Goal: Information Seeking & Learning: Learn about a topic

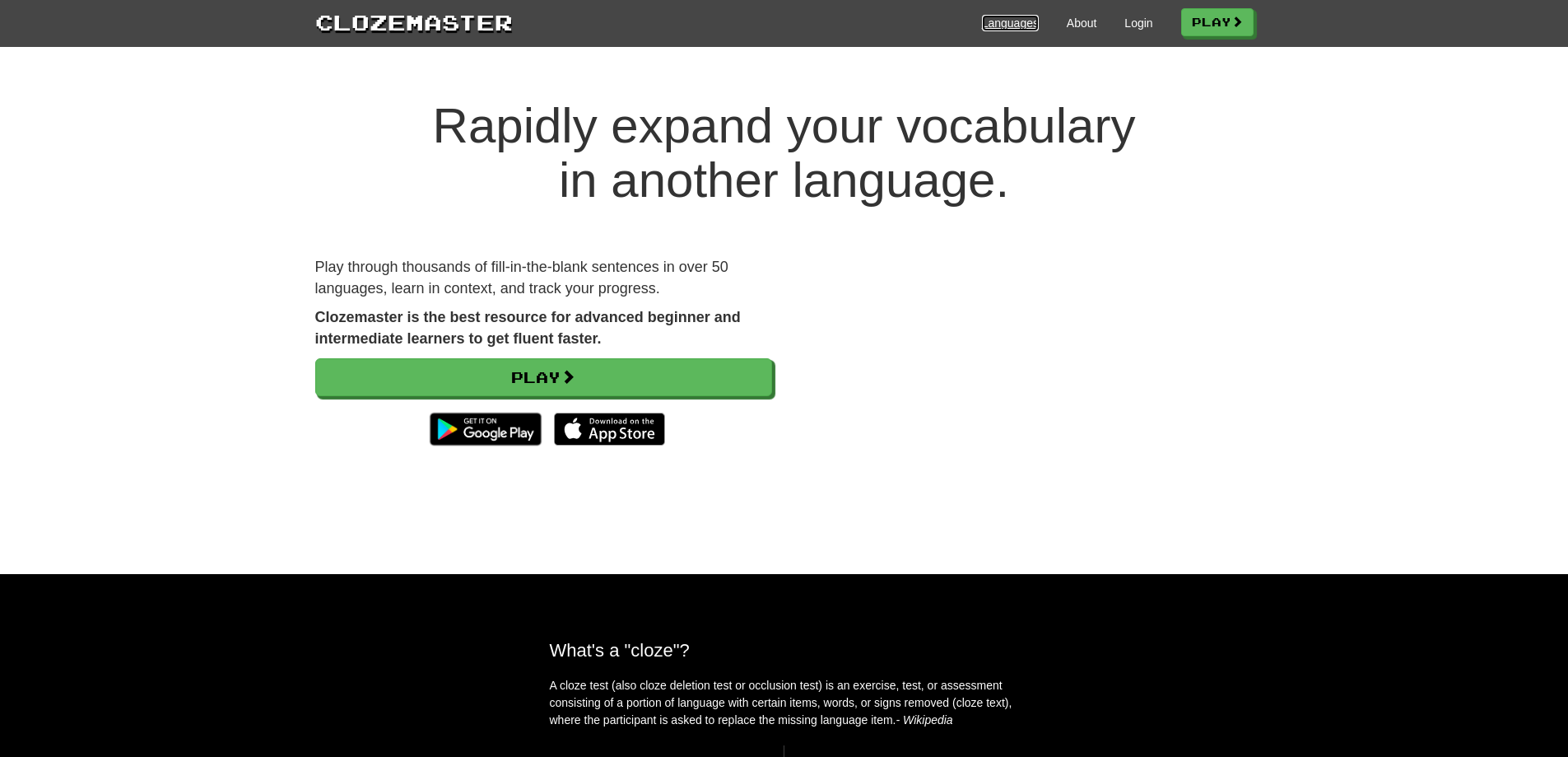
click at [1016, 22] on link "Languages" at bounding box center [1009, 23] width 56 height 17
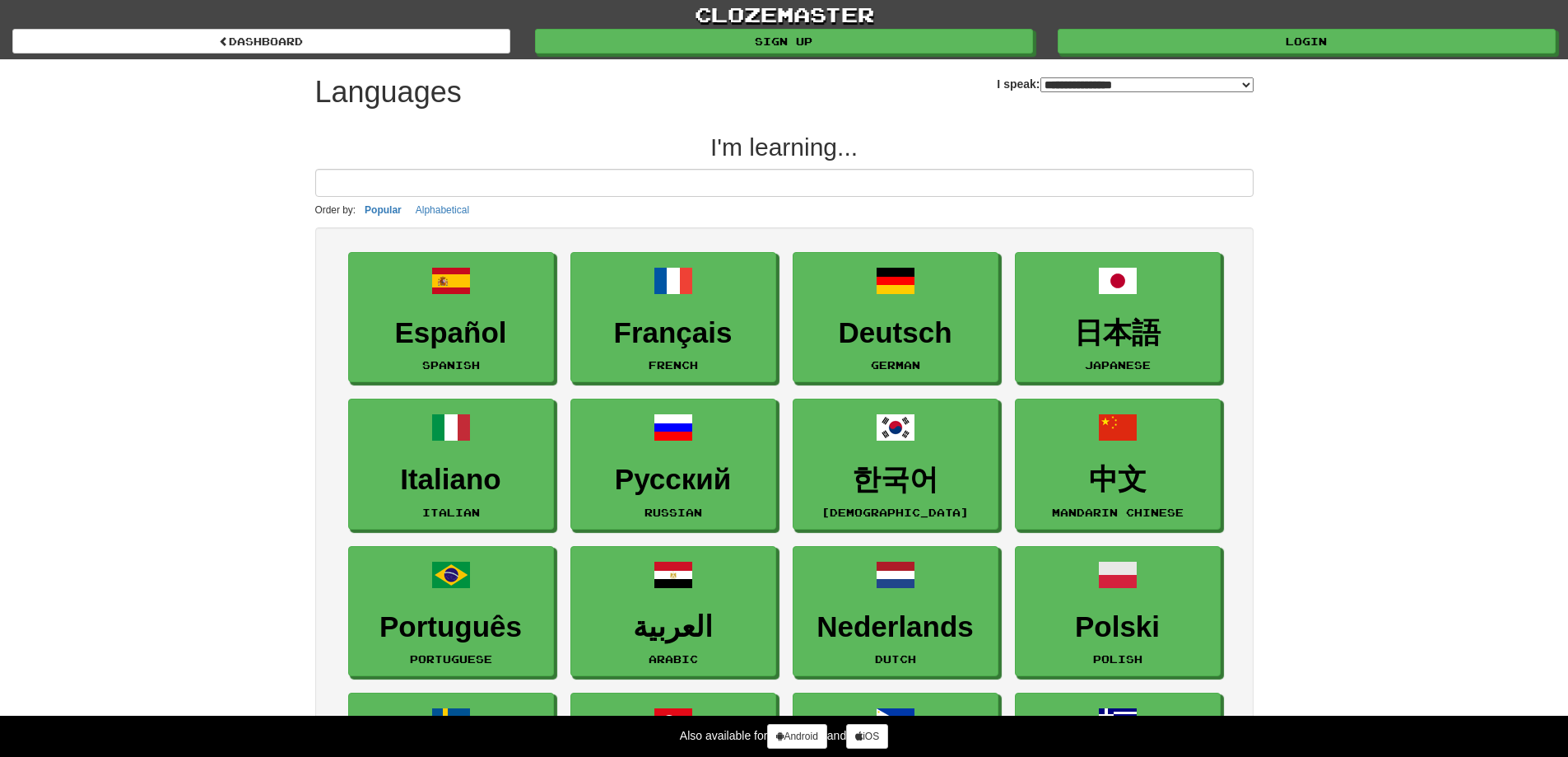
select select "*******"
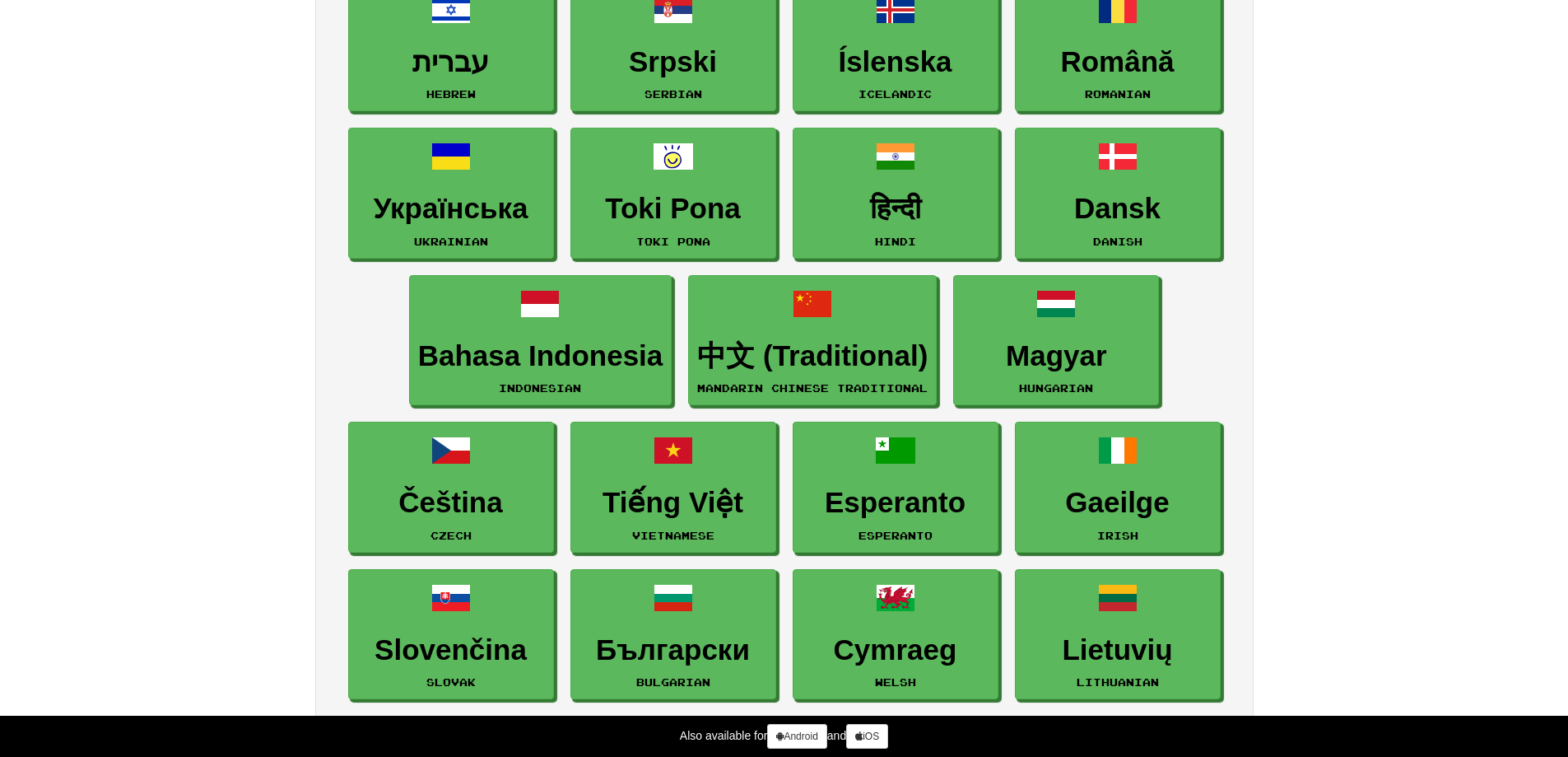
scroll to position [823, 0]
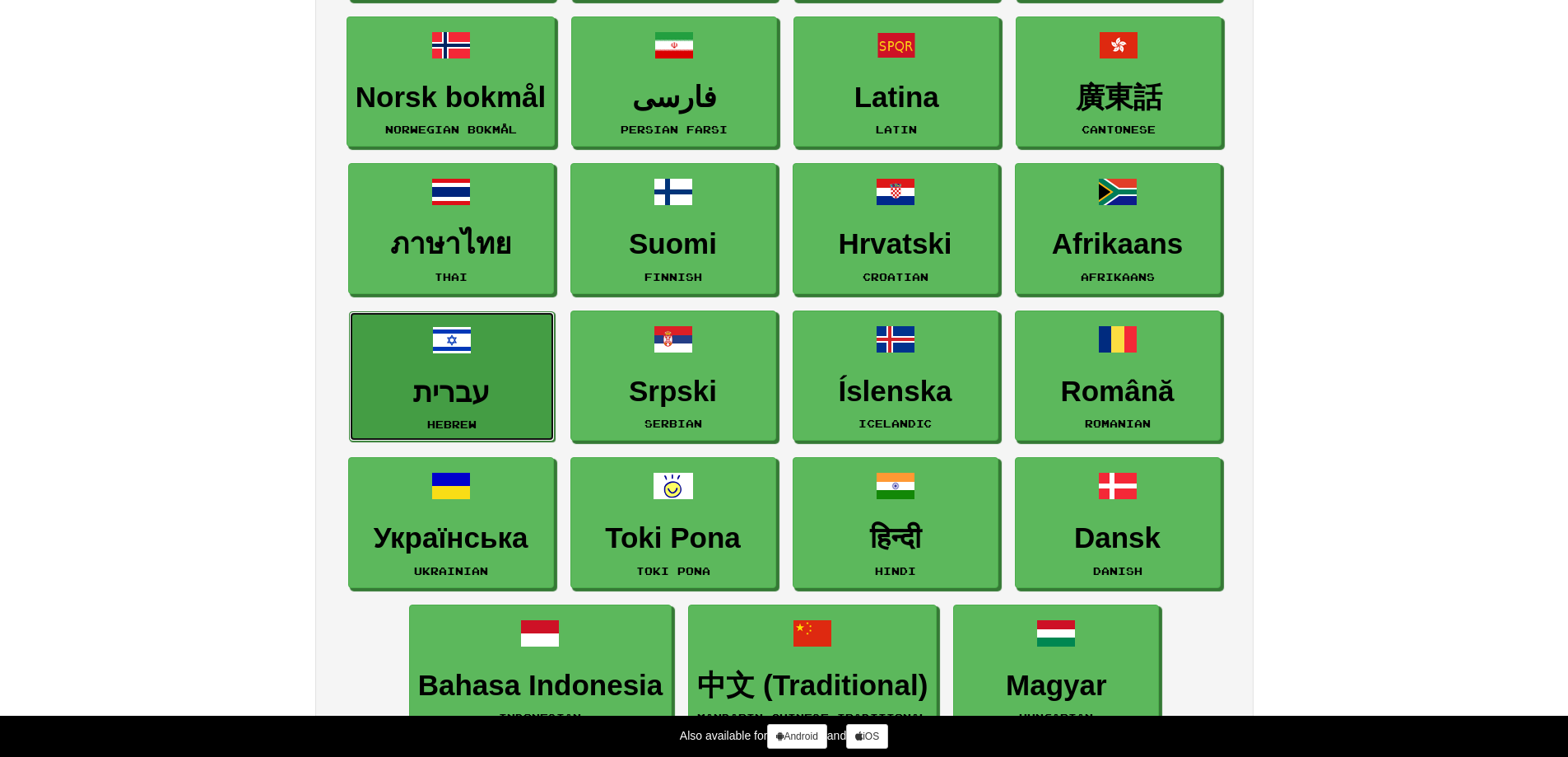
click at [500, 391] on h3 "עברית" at bounding box center [452, 392] width 188 height 32
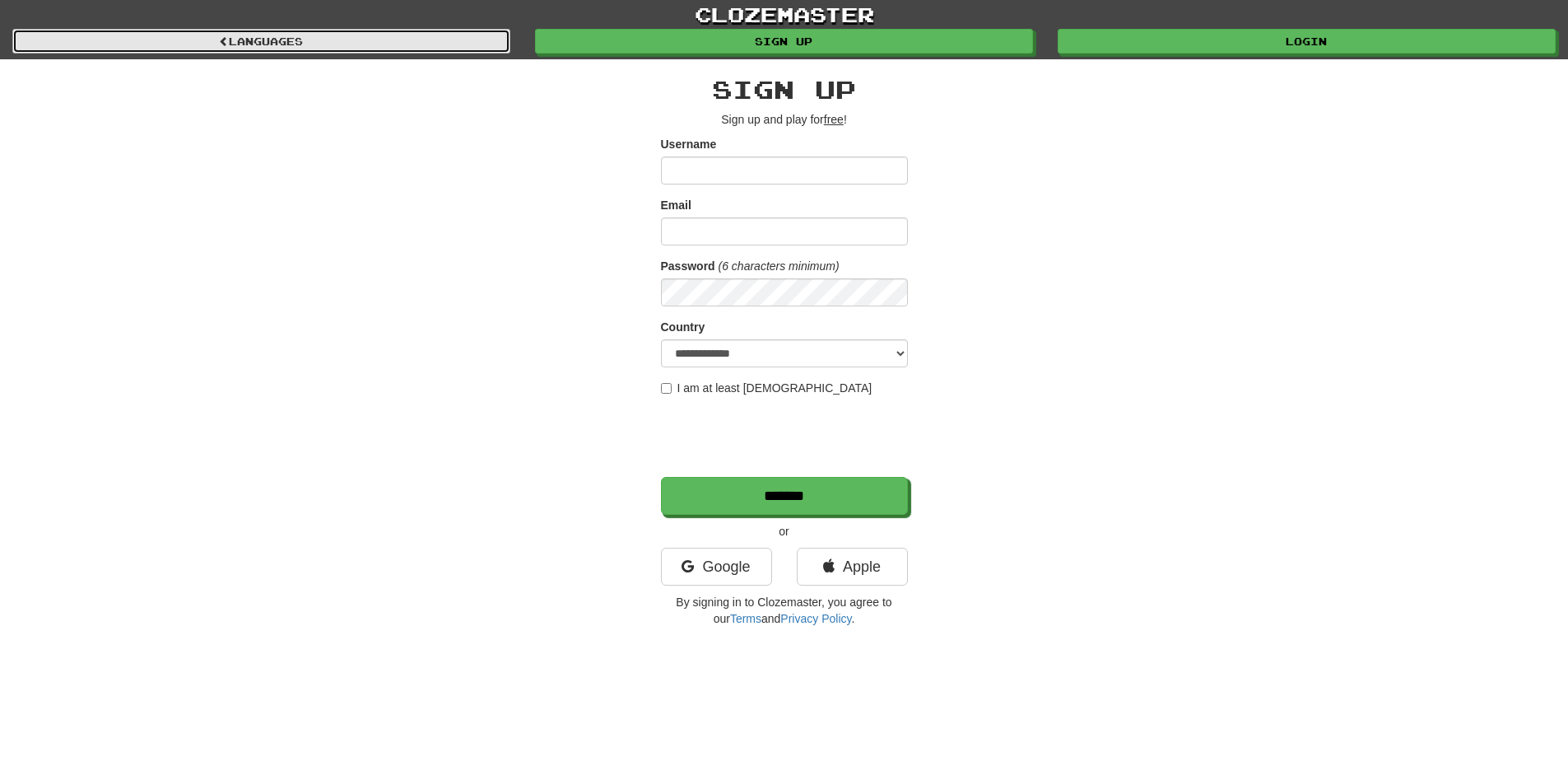
click at [307, 33] on link "Languages" at bounding box center [261, 41] width 498 height 24
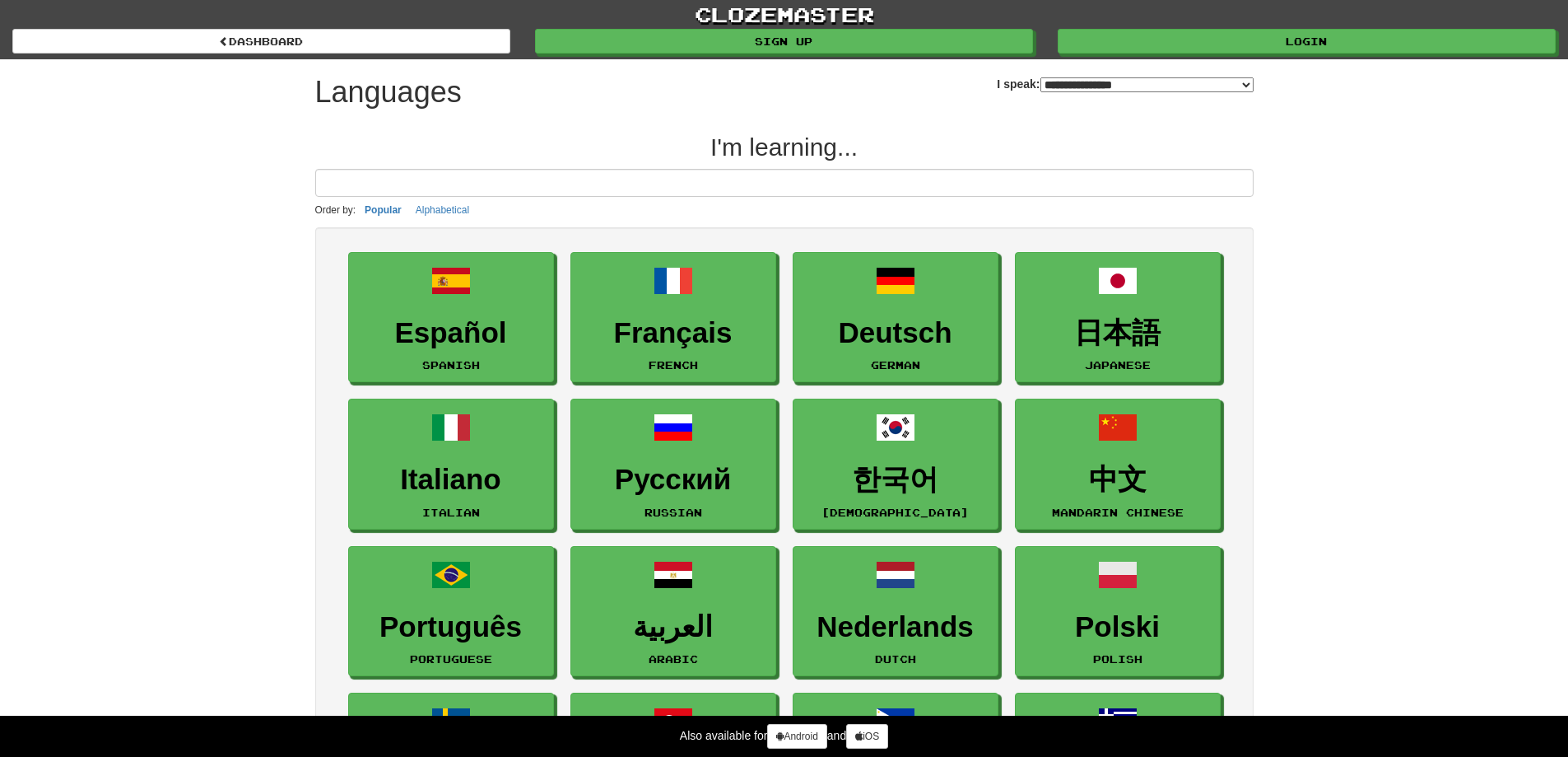
select select "*******"
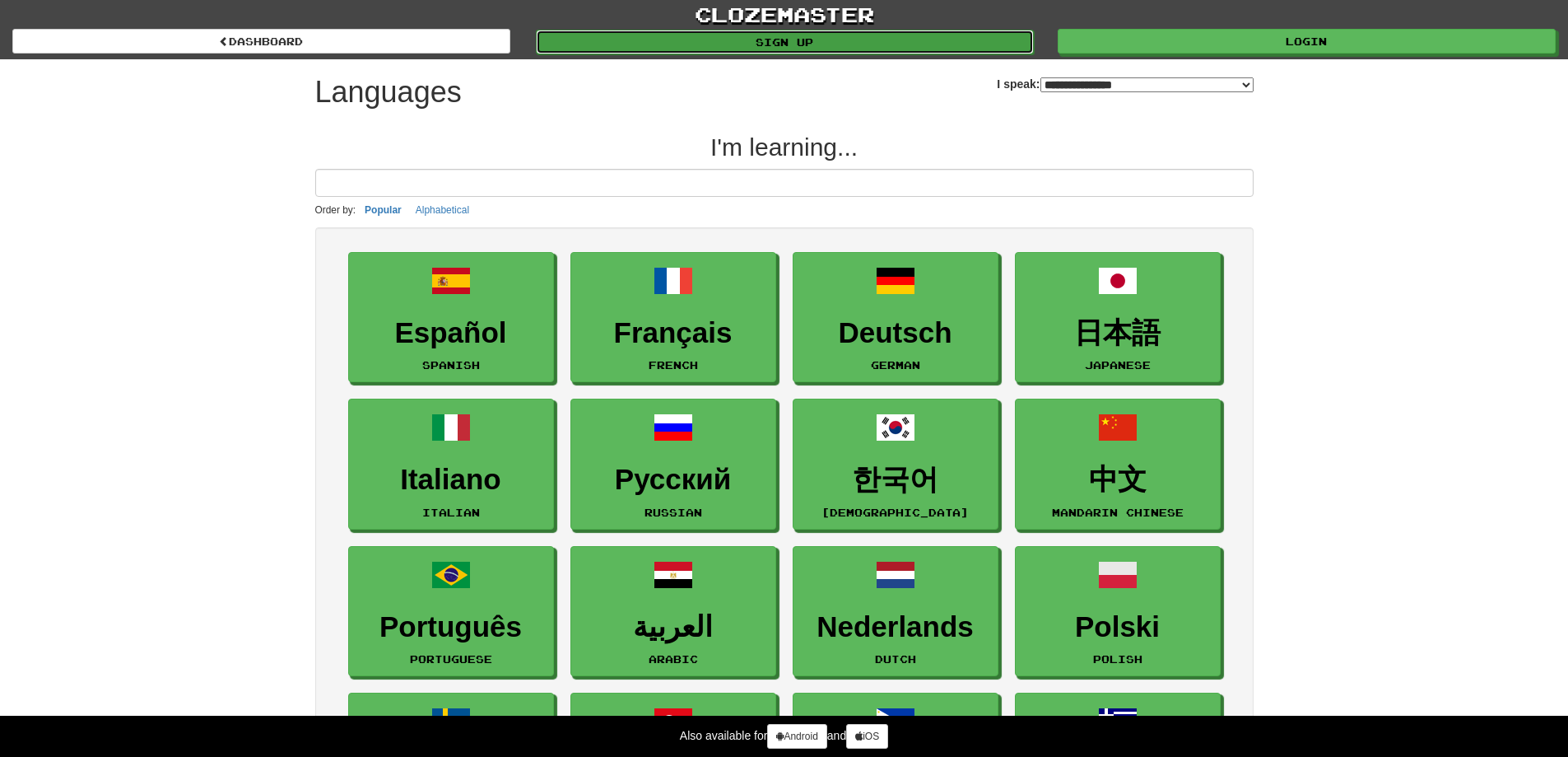
click at [785, 41] on link "Sign up" at bounding box center [784, 42] width 498 height 24
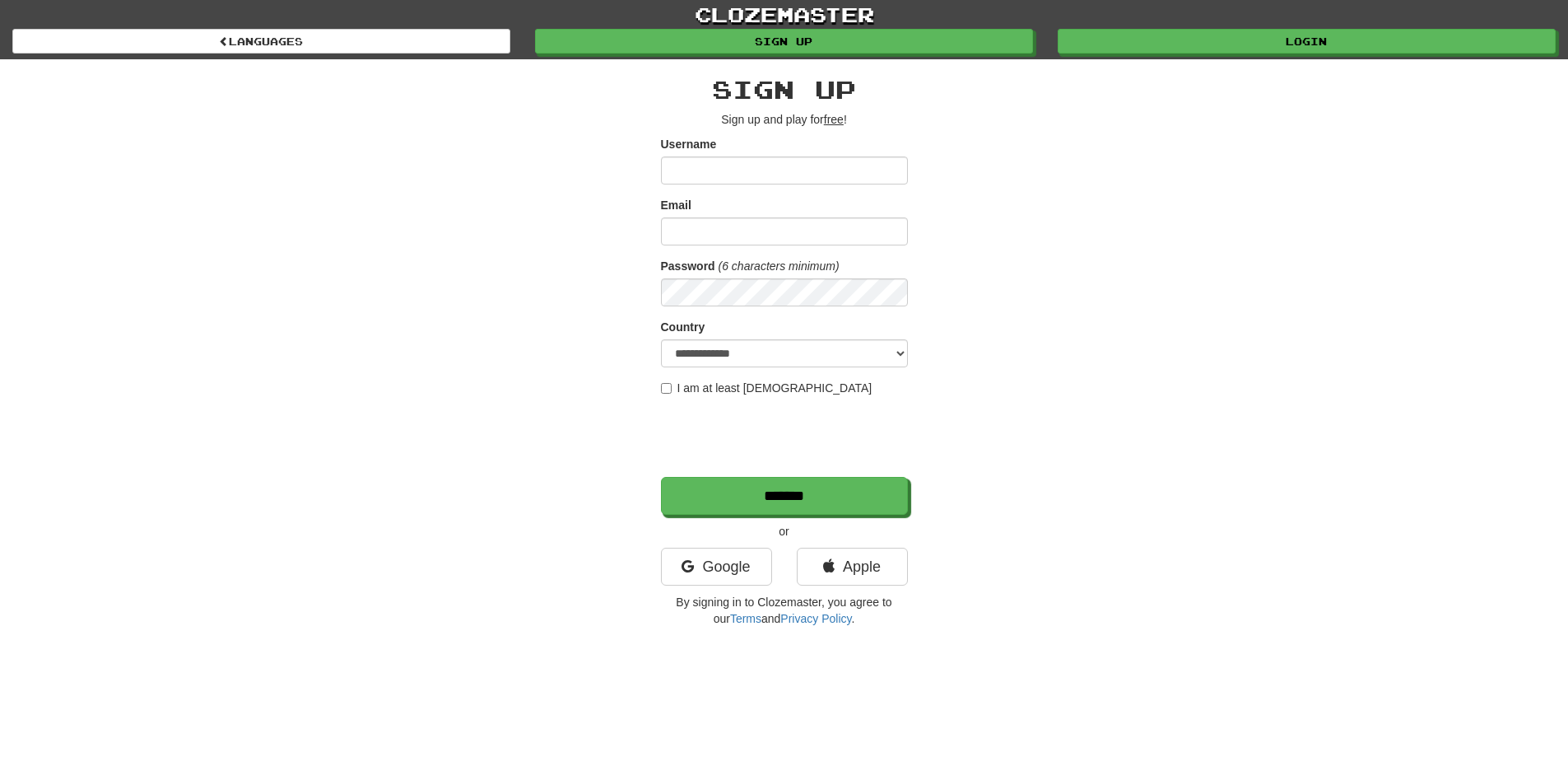
click at [744, 168] on input "Username" at bounding box center [784, 170] width 247 height 28
type input "**********"
click at [712, 237] on input "Email" at bounding box center [784, 231] width 247 height 28
type input "**********"
click at [794, 500] on input "*******" at bounding box center [785, 496] width 247 height 38
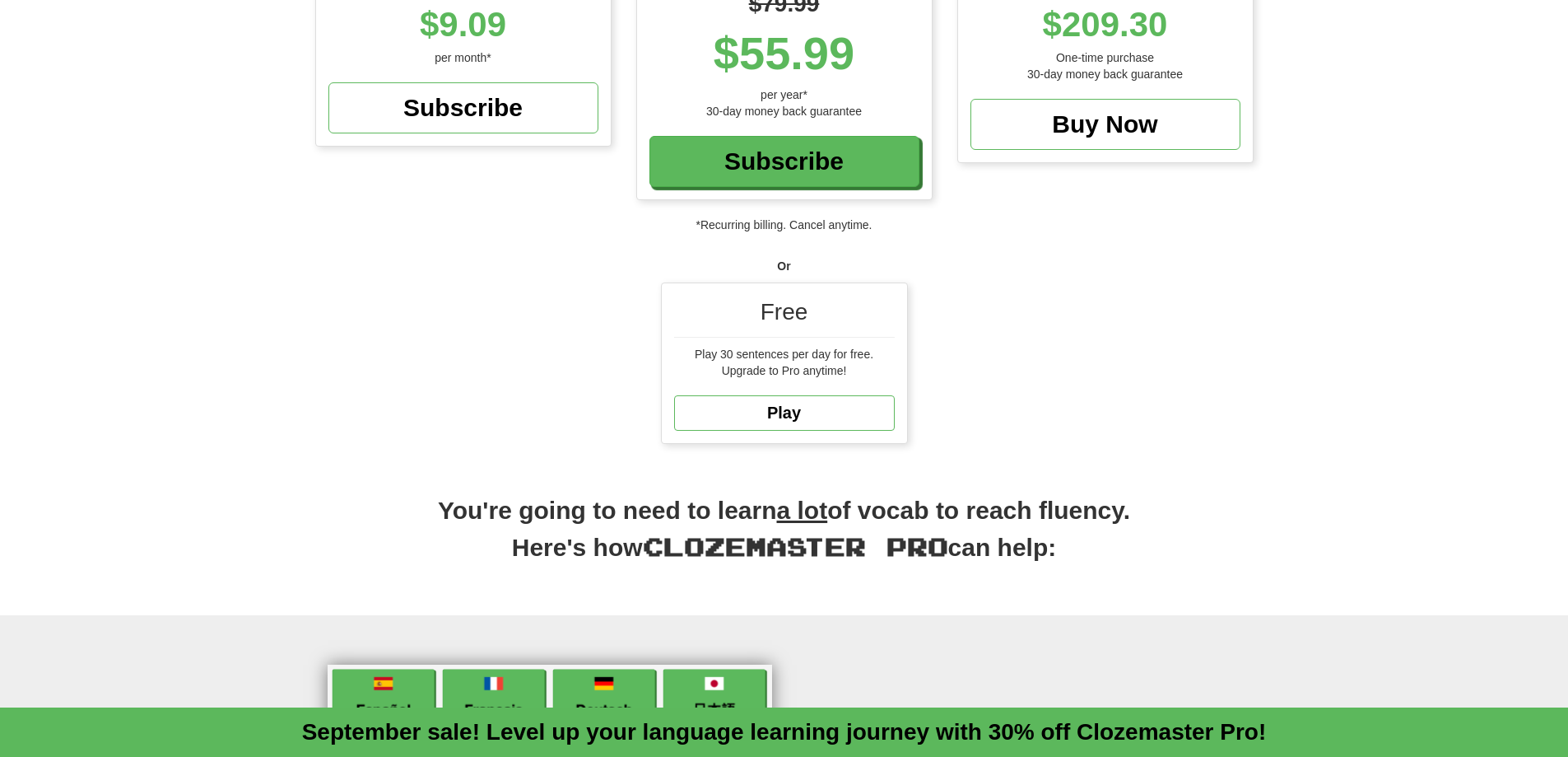
scroll to position [329, 0]
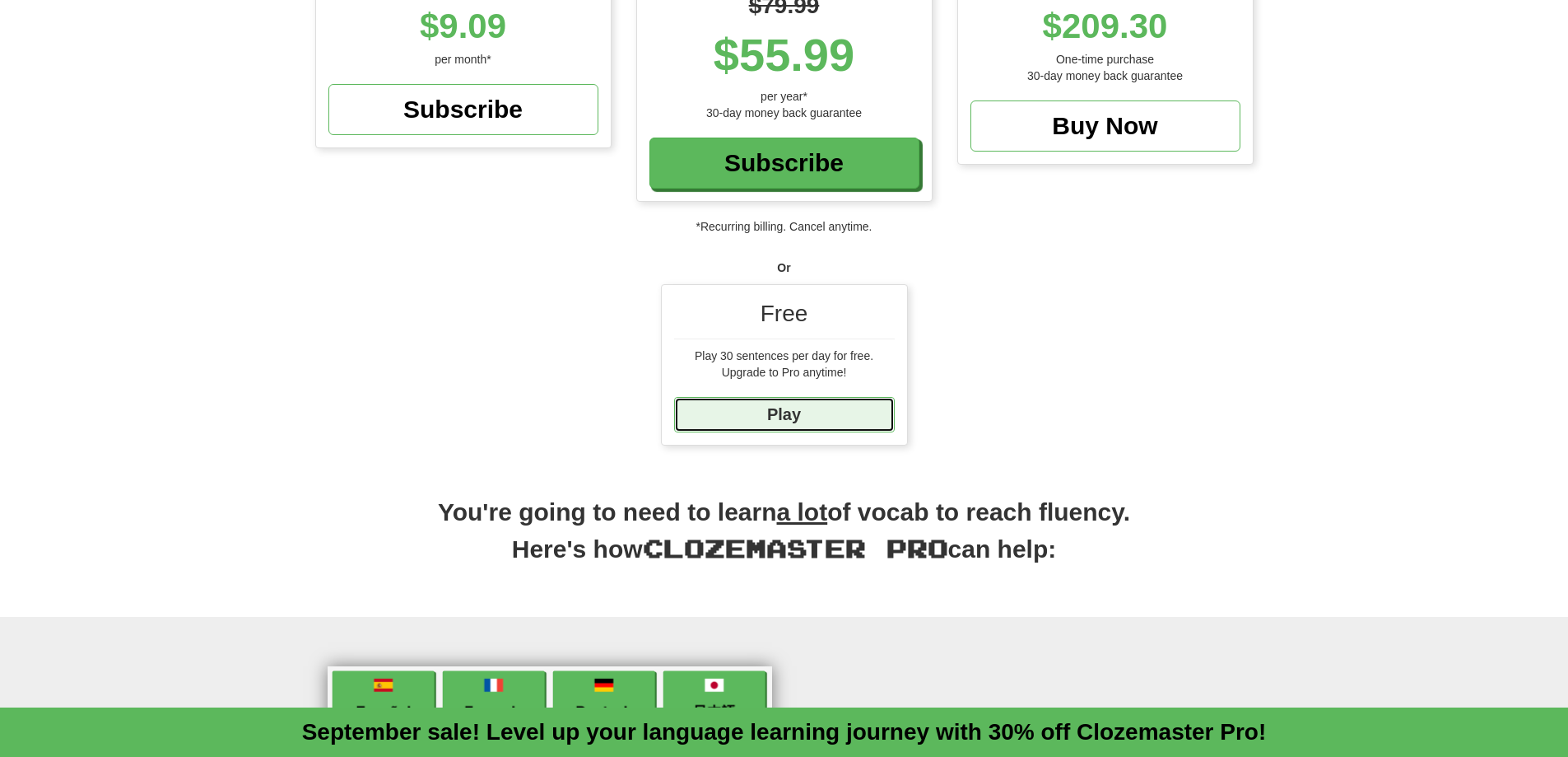
click at [769, 404] on link "Play" at bounding box center [784, 415] width 221 height 36
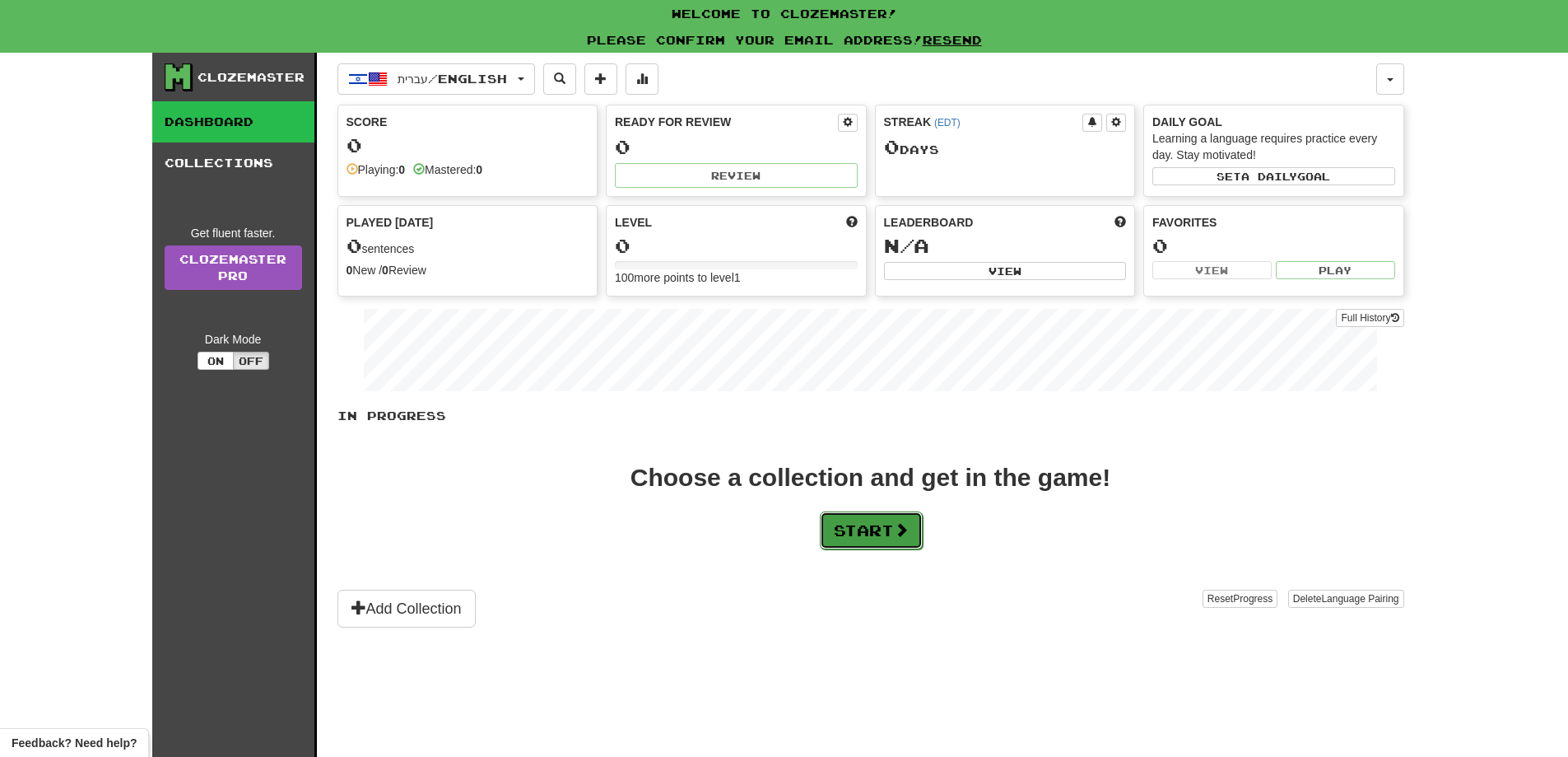
click at [883, 540] on button "Start" at bounding box center [871, 530] width 103 height 38
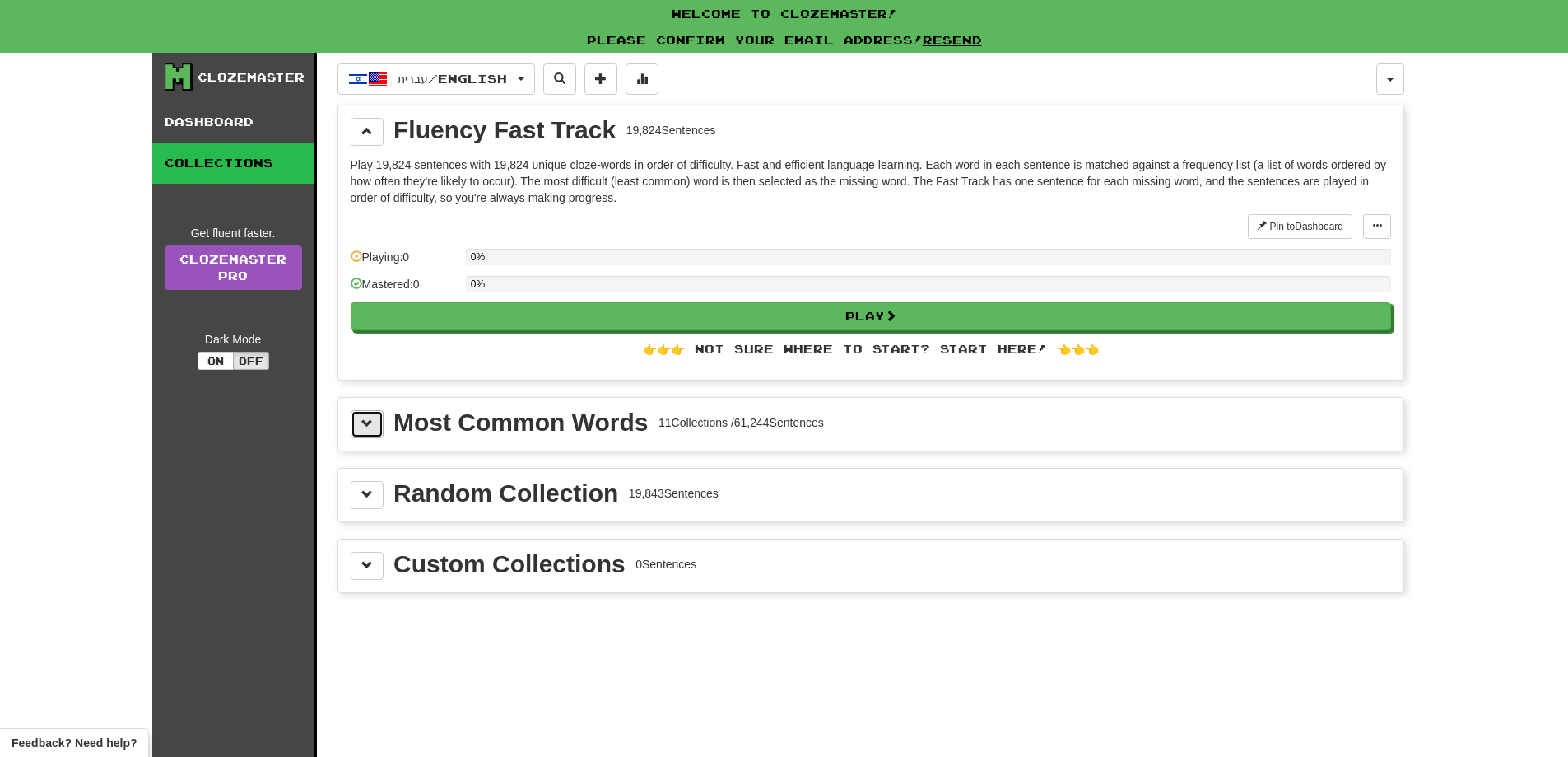
click at [367, 428] on span at bounding box center [367, 422] width 11 height 11
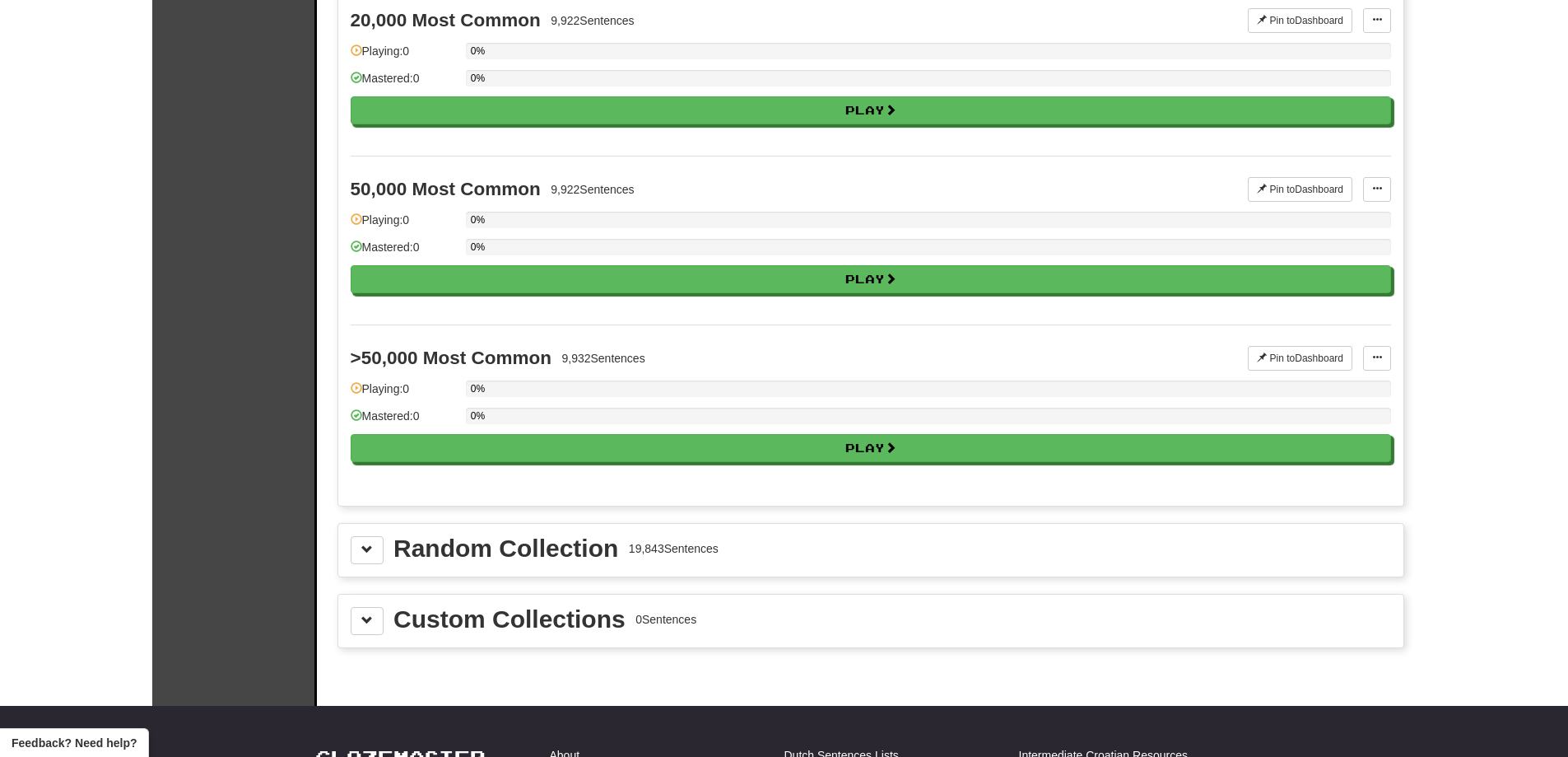
scroll to position [2141, 0]
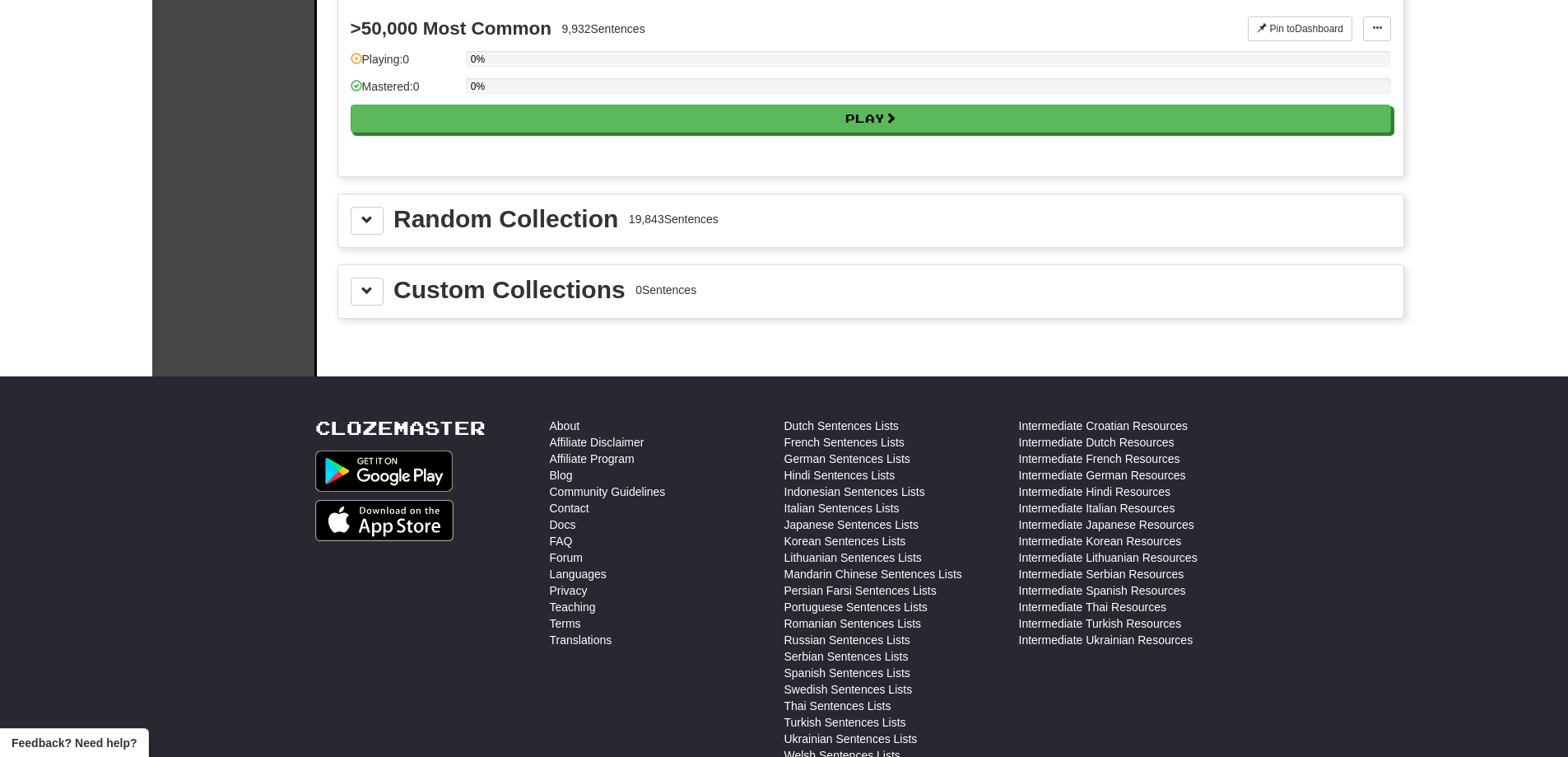
click at [396, 222] on div "Random Collection" at bounding box center [506, 219] width 225 height 24
click at [373, 221] on button at bounding box center [367, 221] width 33 height 28
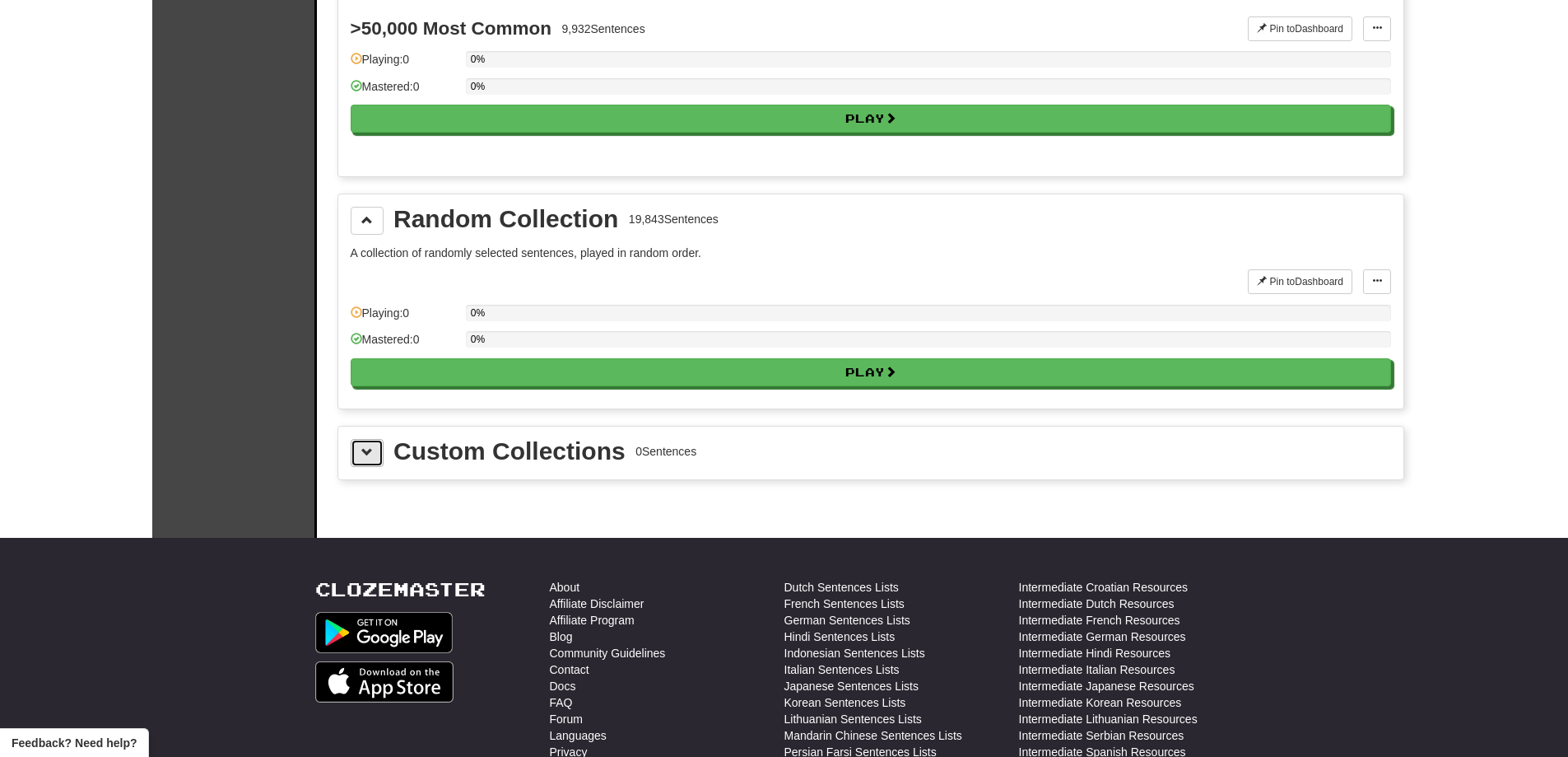
click at [361, 447] on span at bounding box center [367, 451] width 11 height 11
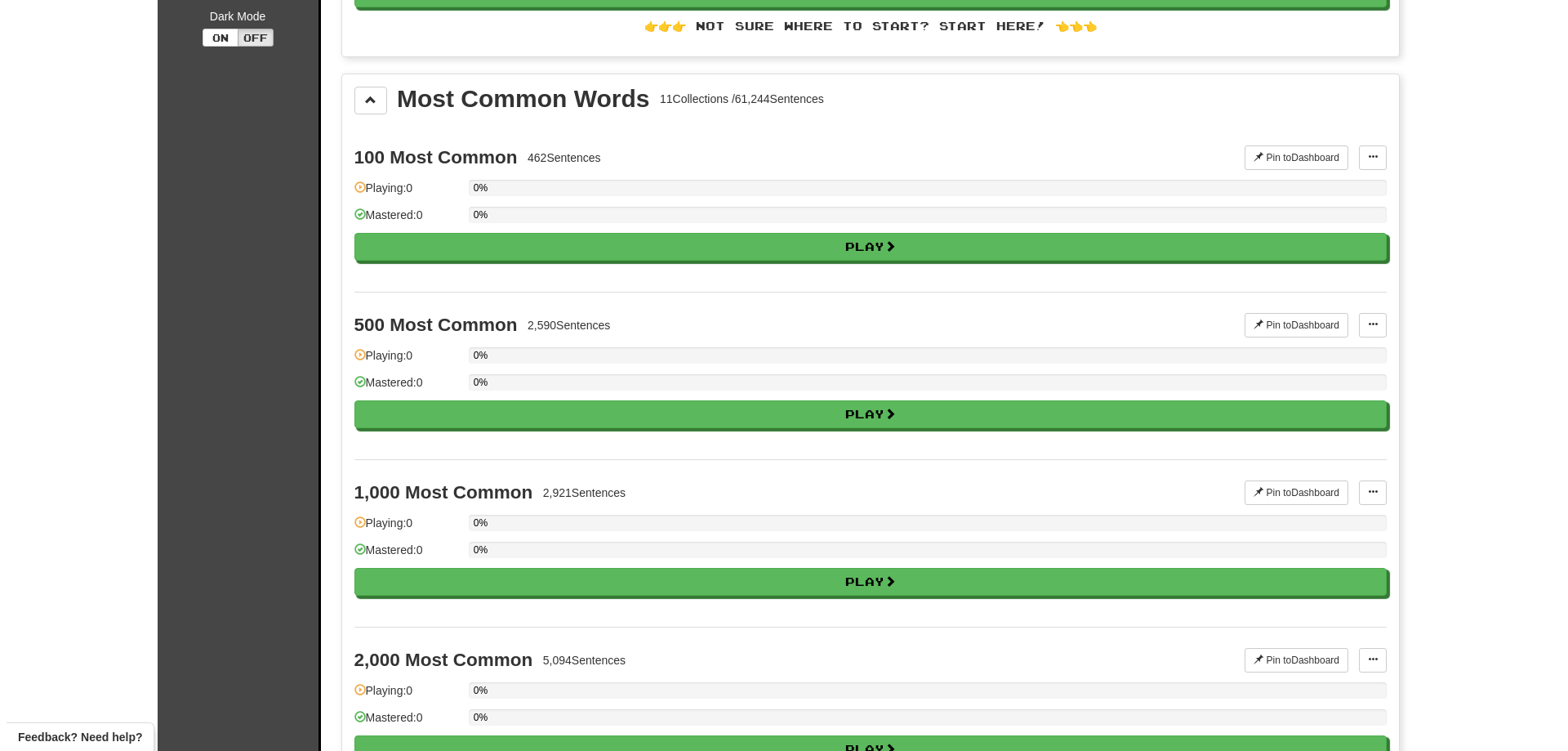
scroll to position [409, 0]
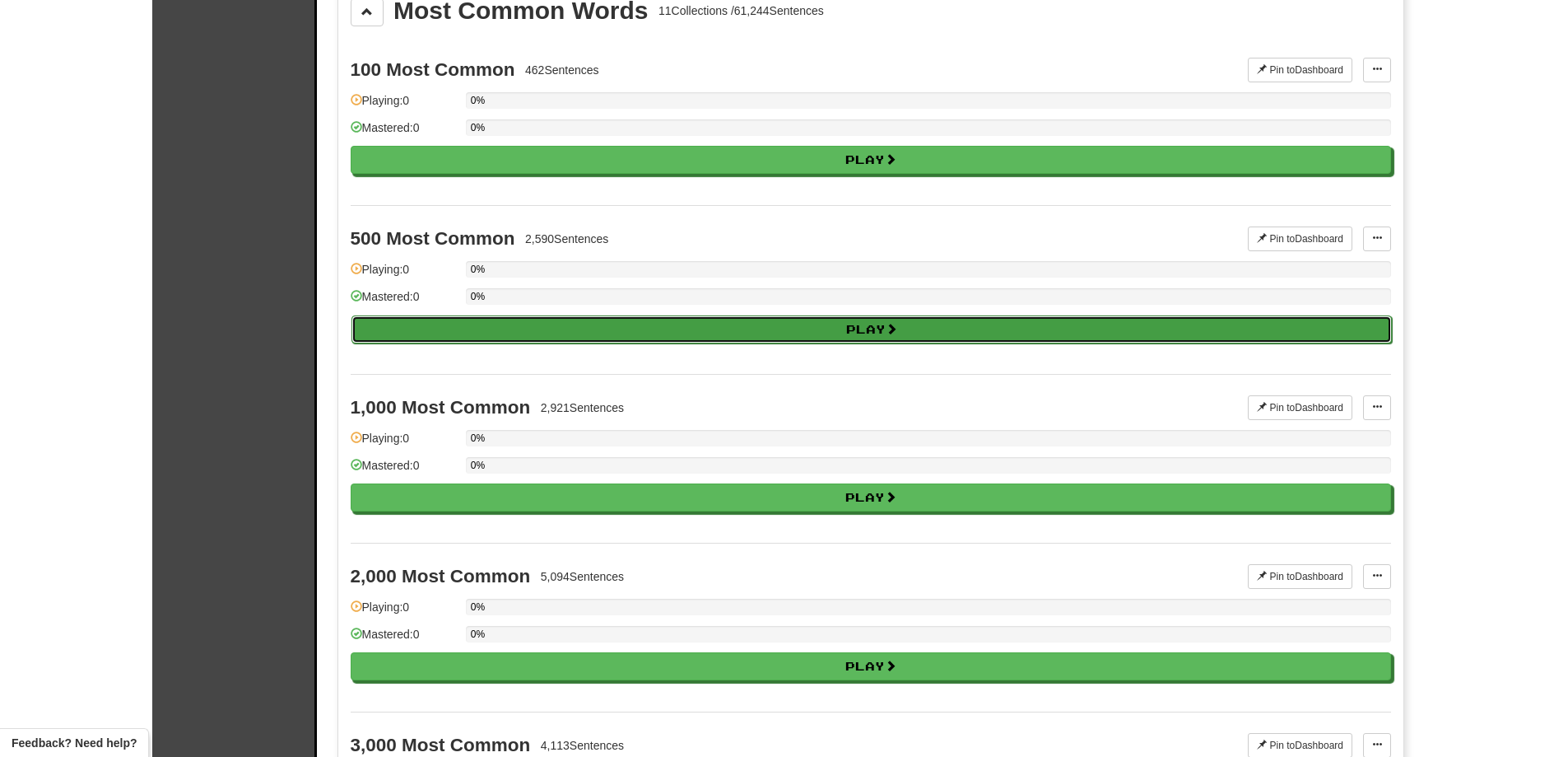
click at [972, 325] on button "Play" at bounding box center [871, 329] width 1040 height 28
select select "**"
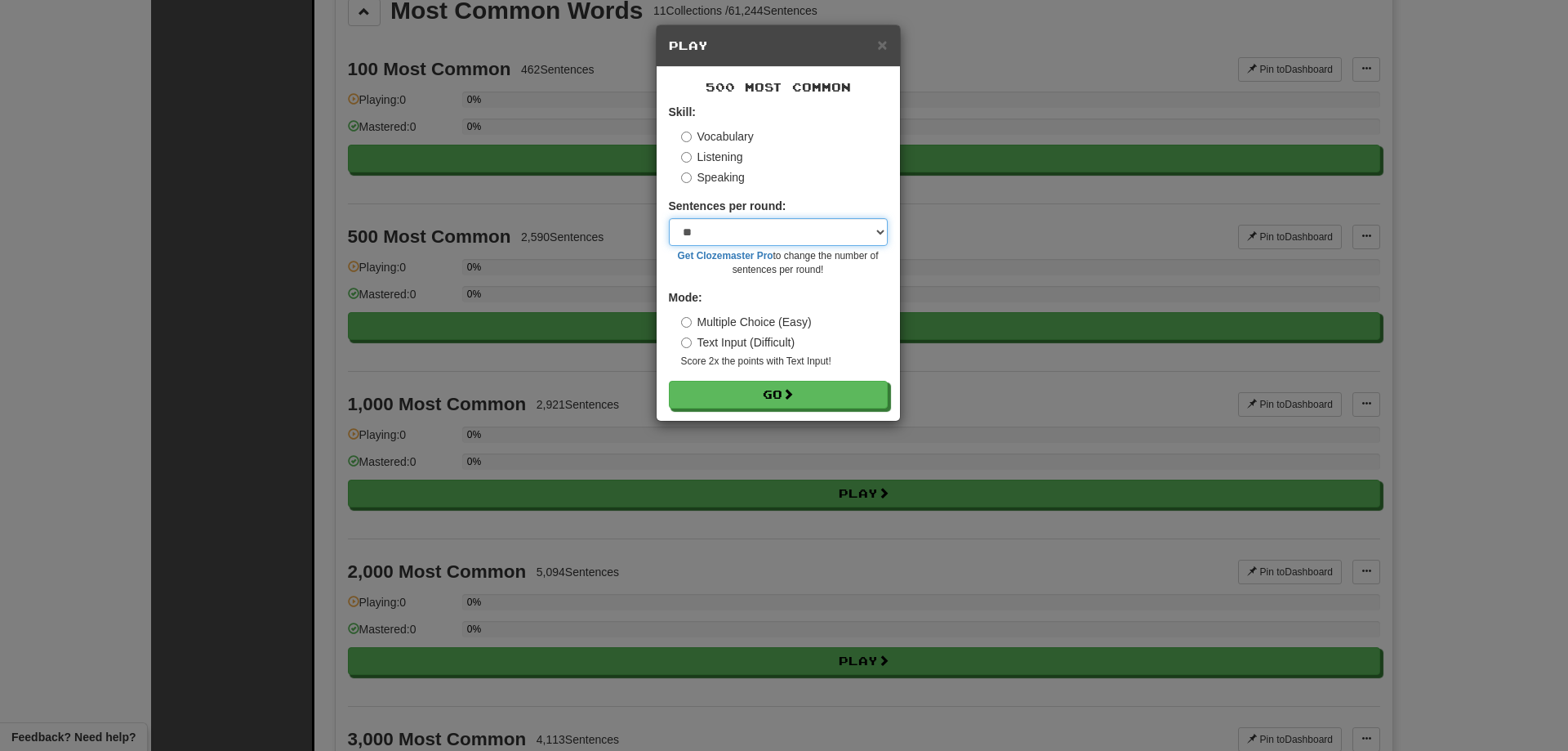
click at [799, 238] on select "* ** ** ** ** ** *** ********" at bounding box center [778, 232] width 219 height 28
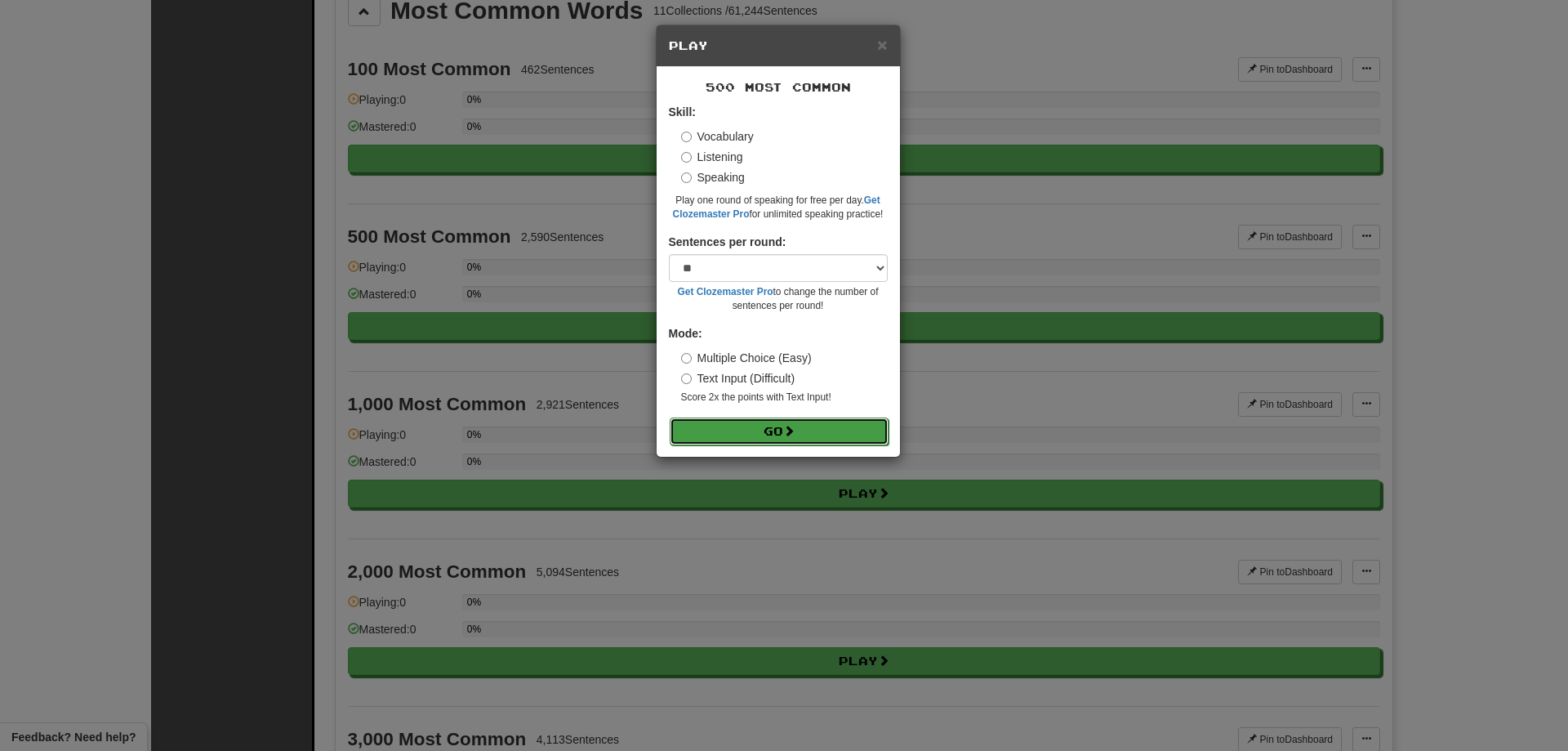
click at [794, 437] on button "Go" at bounding box center [779, 431] width 219 height 28
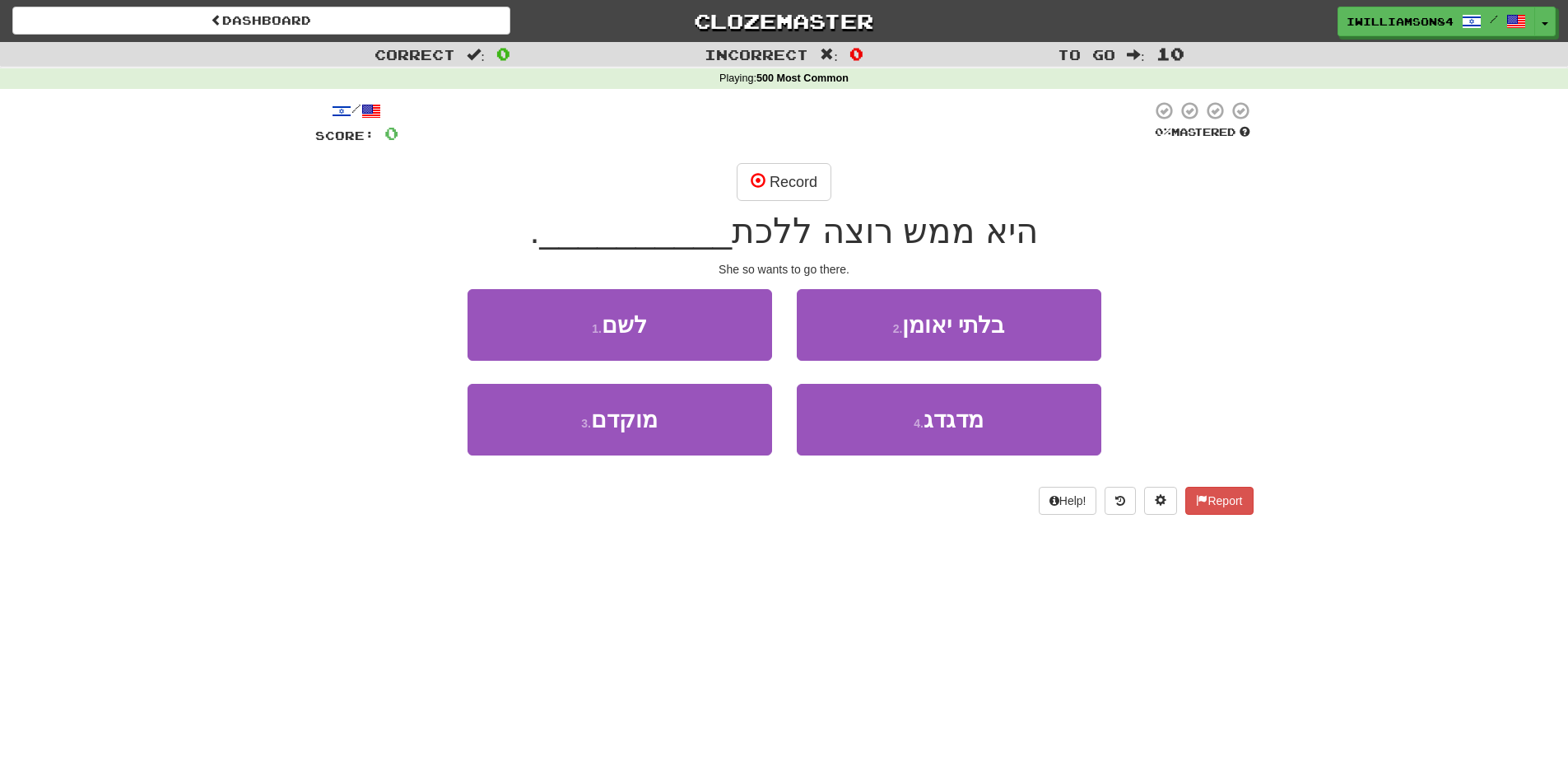
click at [827, 54] on span ":" at bounding box center [829, 55] width 18 height 14
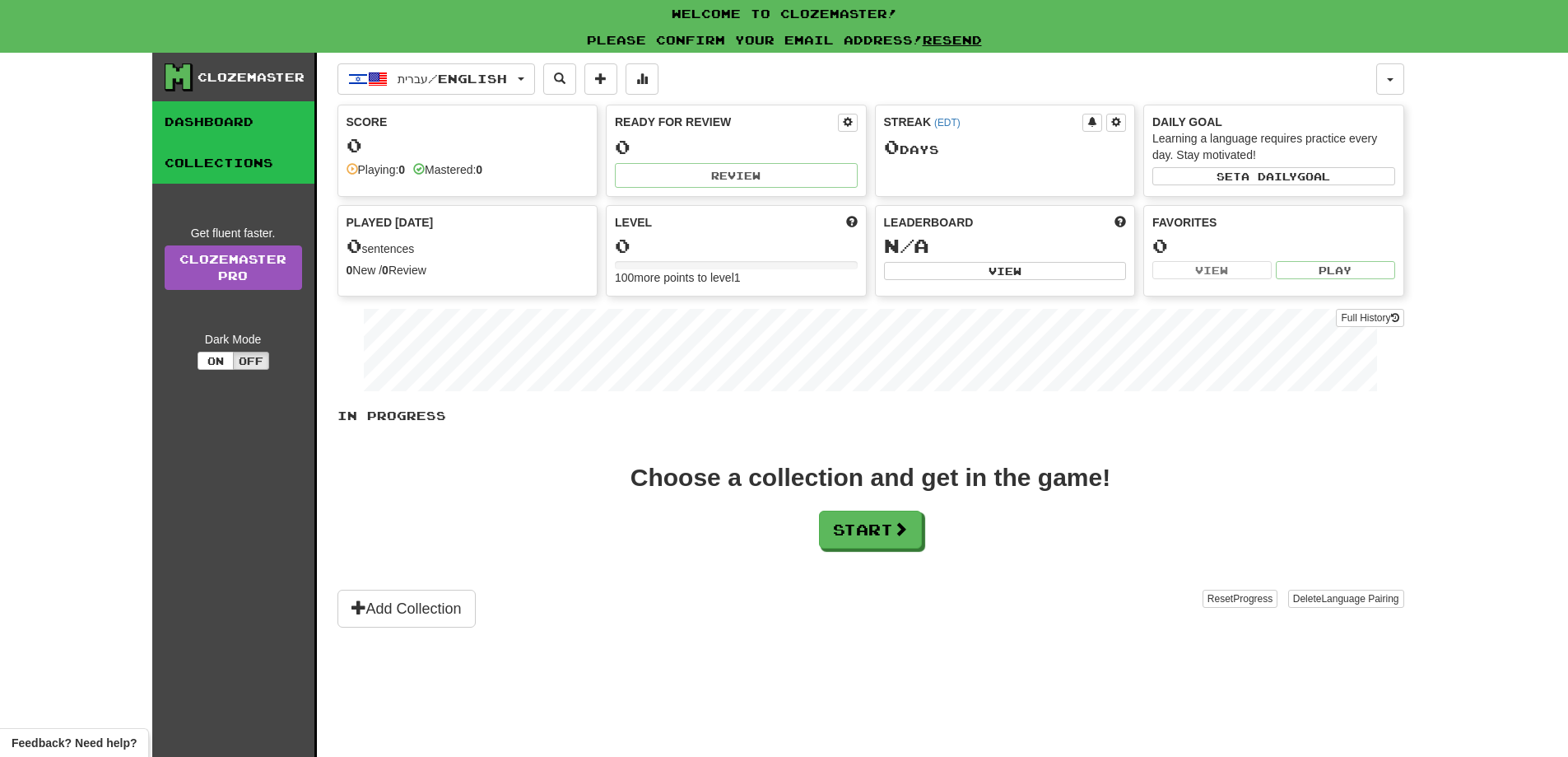
click at [253, 166] on link "Collections" at bounding box center [233, 163] width 162 height 41
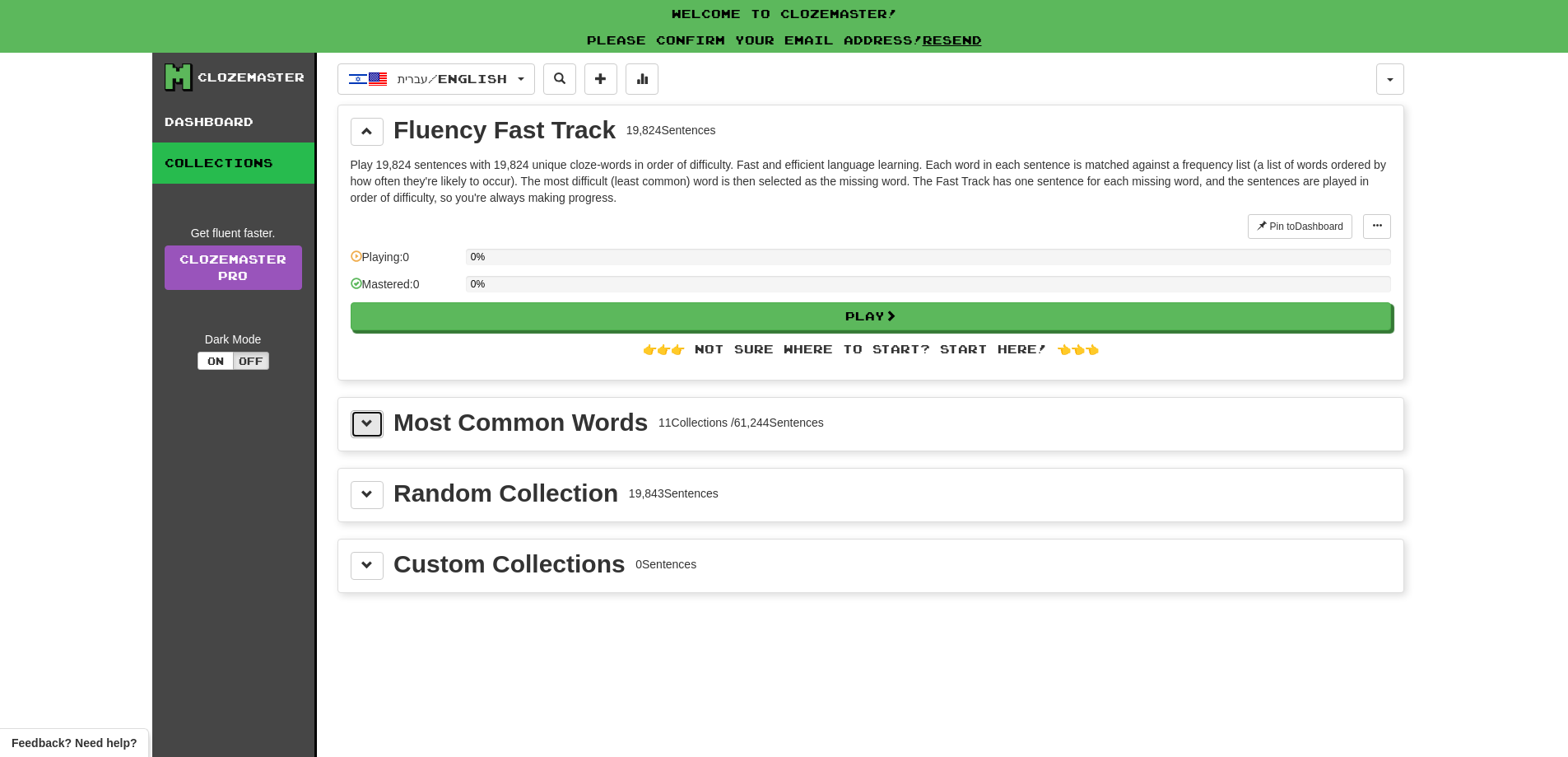
click at [368, 417] on span at bounding box center [367, 422] width 11 height 11
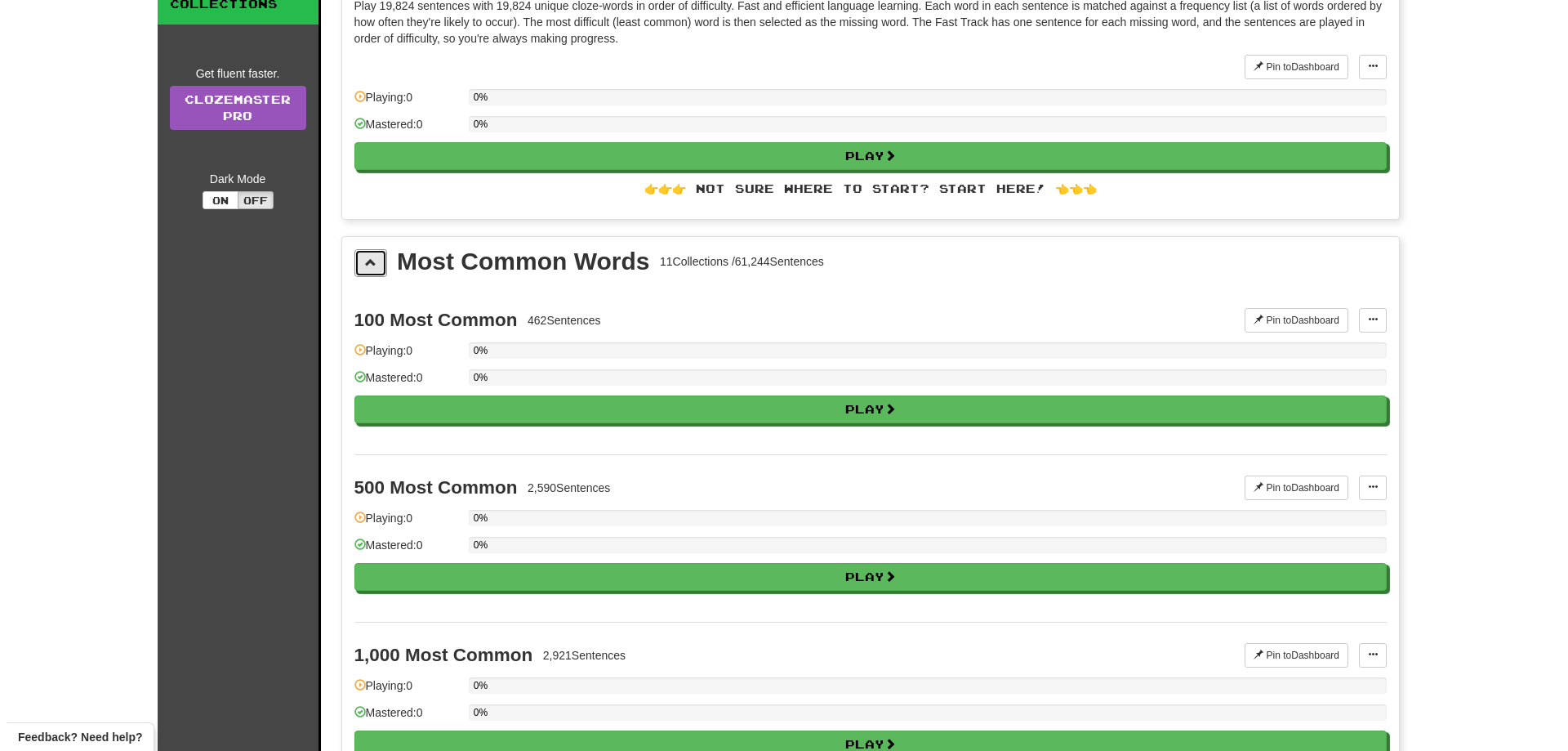
scroll to position [163, 0]
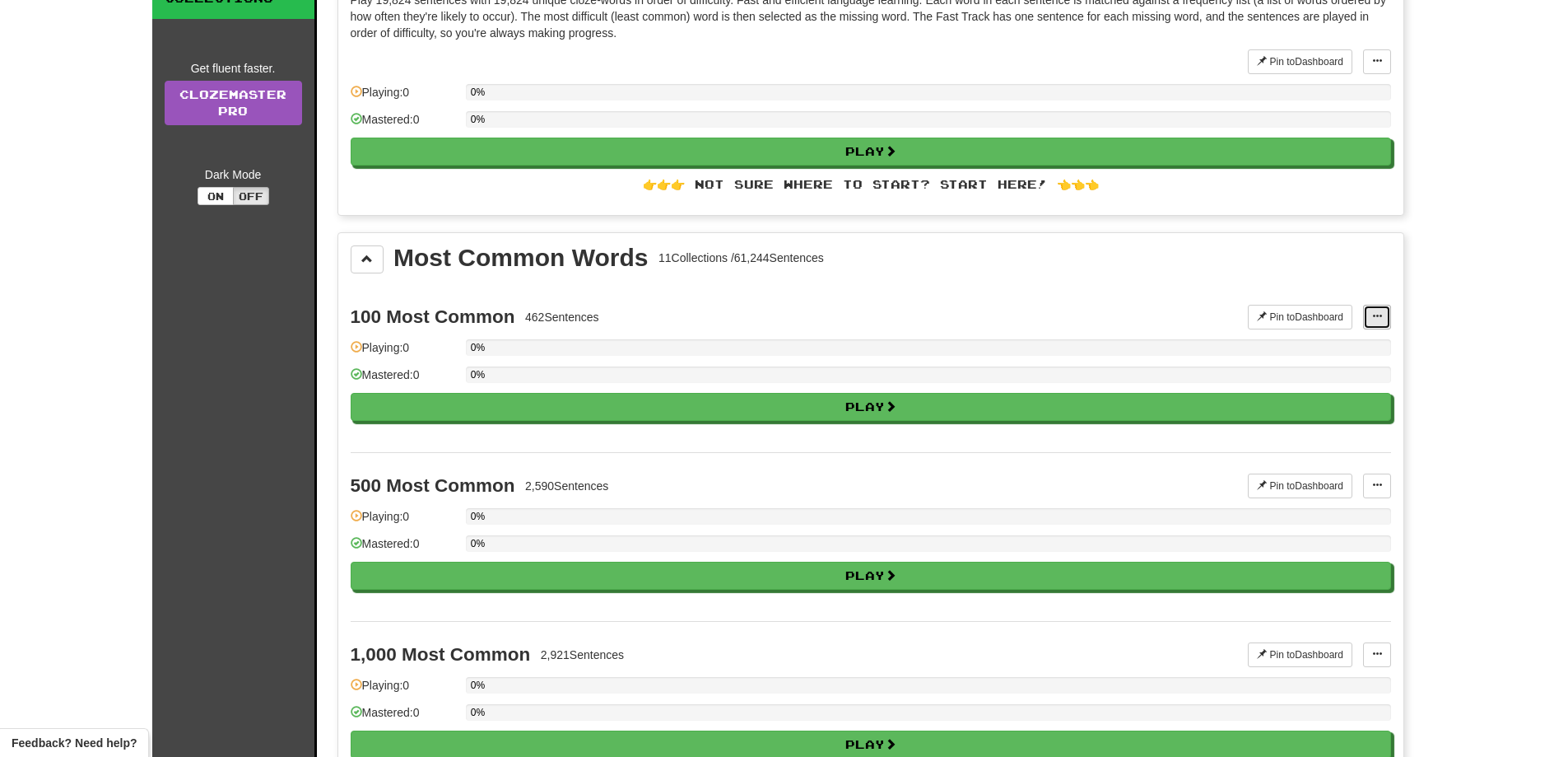
click at [1386, 317] on button at bounding box center [1377, 317] width 28 height 24
click at [1111, 288] on div "100 Most Common 462 Sentences Pin to Dashboard Pin to Dashboard Manage Sentence…" at bounding box center [870, 368] width 1040 height 168
click at [1374, 312] on span at bounding box center [1376, 315] width 10 height 10
click at [1325, 353] on link "Manage Sentences" at bounding box center [1312, 347] width 154 height 22
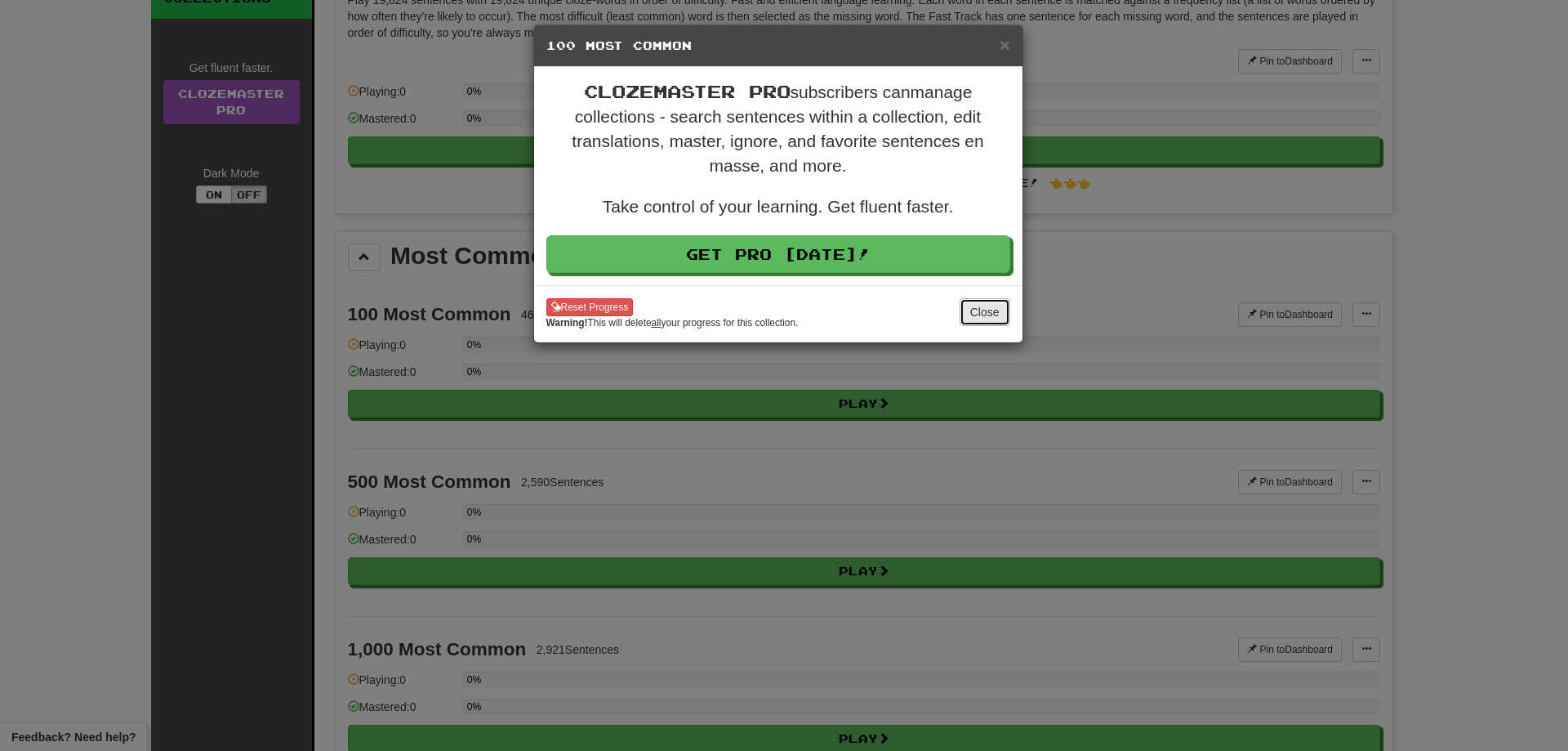
click at [980, 304] on button "Close" at bounding box center [984, 312] width 51 height 28
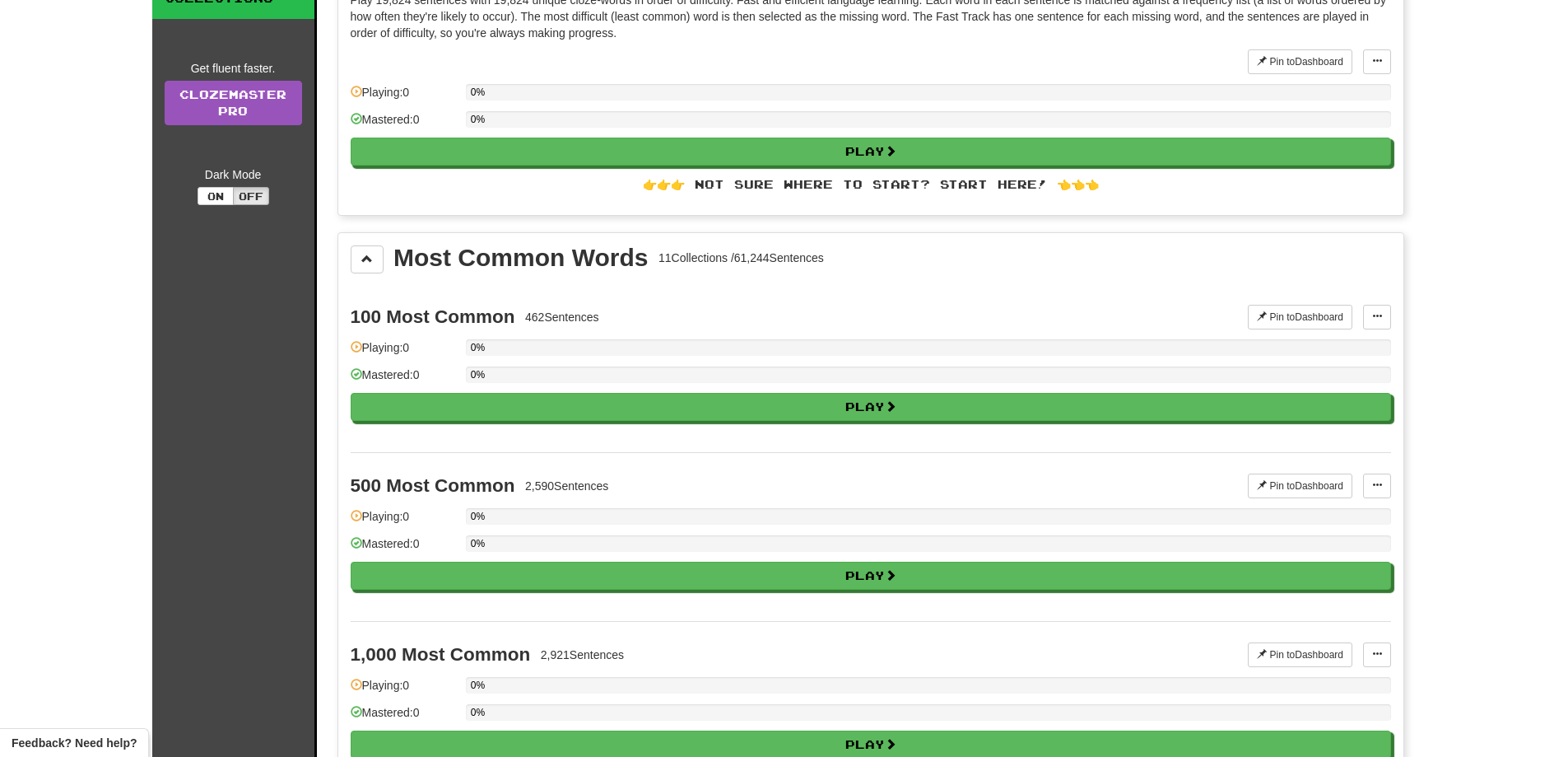
click at [759, 421] on div "100 Most Common 462 Sentences Pin to Dashboard Pin to Dashboard Manage Sentence…" at bounding box center [870, 368] width 1040 height 168
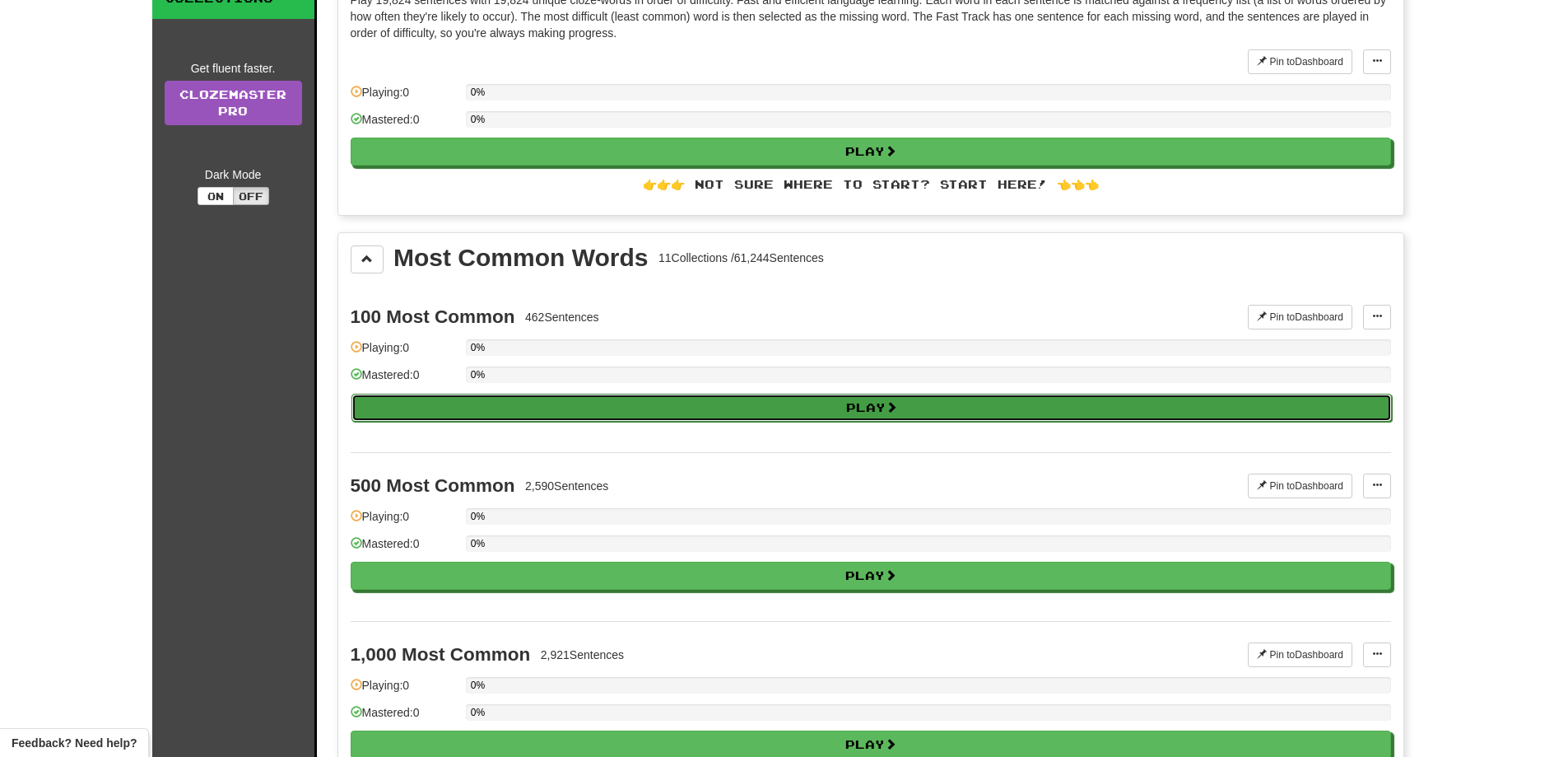
click at [789, 402] on button "Play" at bounding box center [871, 408] width 1040 height 28
select select "**"
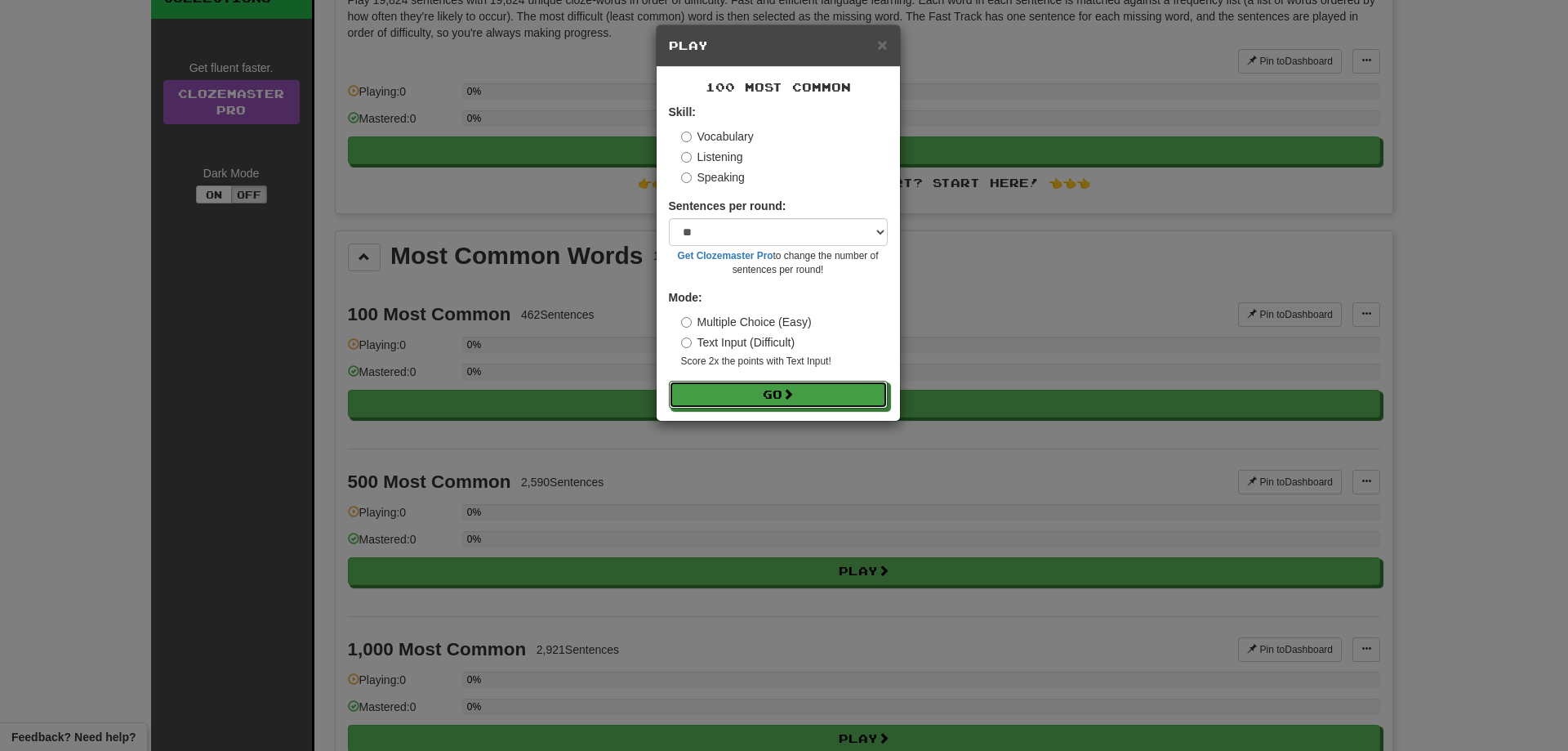
drag, startPoint x: 782, startPoint y: 397, endPoint x: 846, endPoint y: 334, distance: 89.8
click at [846, 334] on form "Skill: Vocabulary Listening Speaking Sentences per round: * ** ** ** ** ** *** …" at bounding box center [778, 255] width 219 height 304
click at [827, 408] on button "Go" at bounding box center [779, 395] width 219 height 28
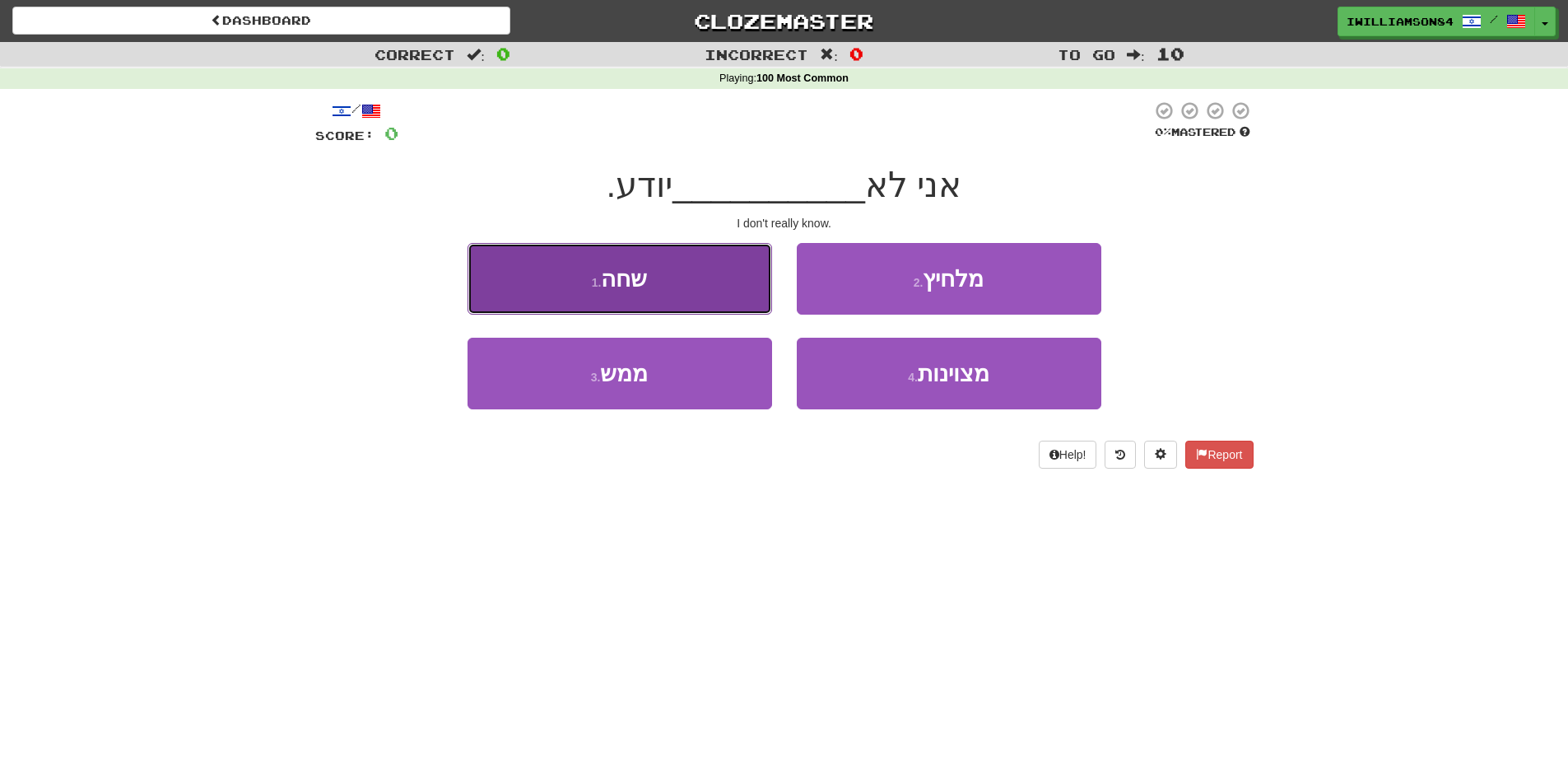
click at [691, 300] on button "1 . שחה" at bounding box center [619, 278] width 305 height 71
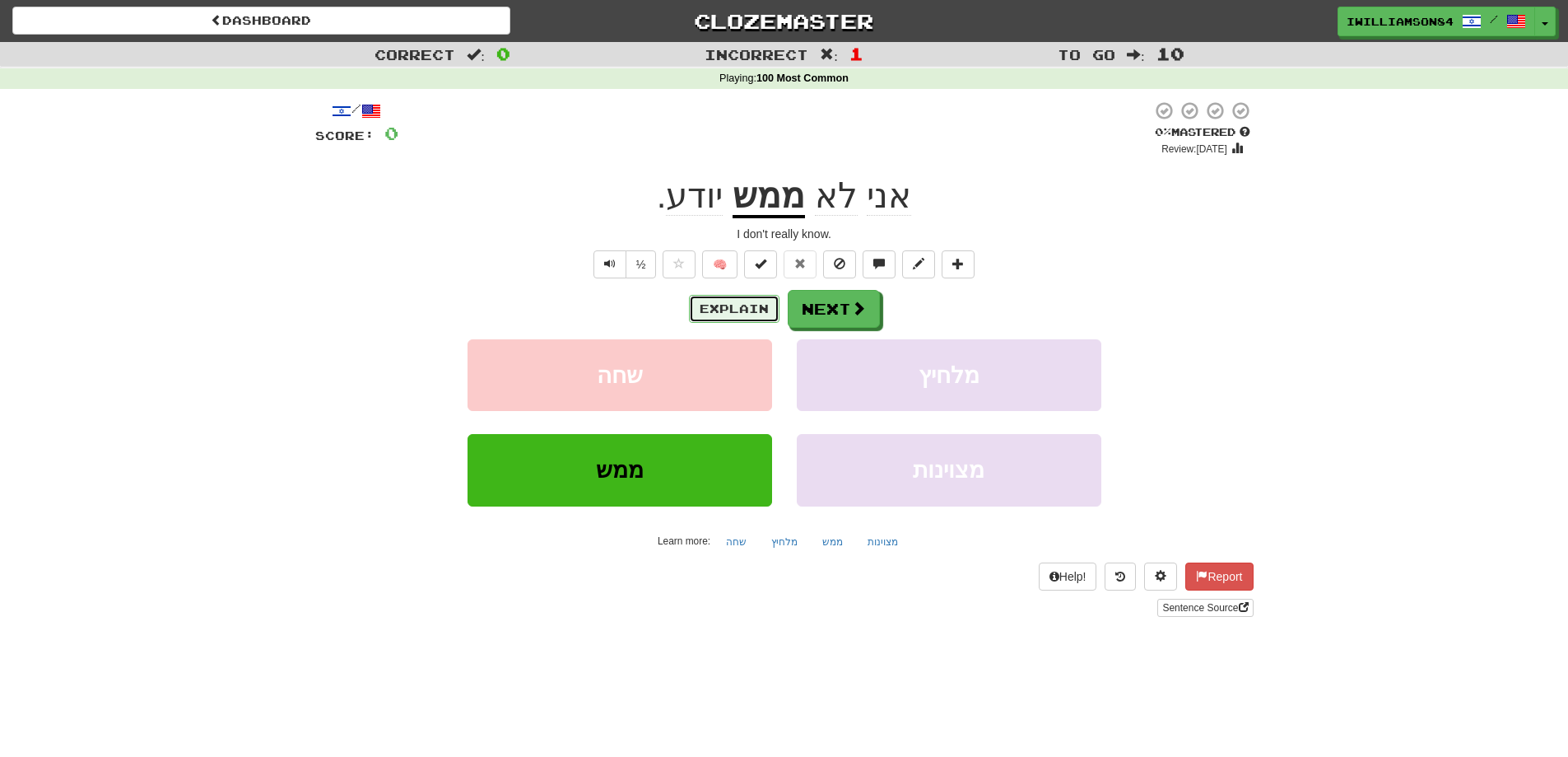
click at [747, 305] on button "Explain" at bounding box center [734, 309] width 90 height 28
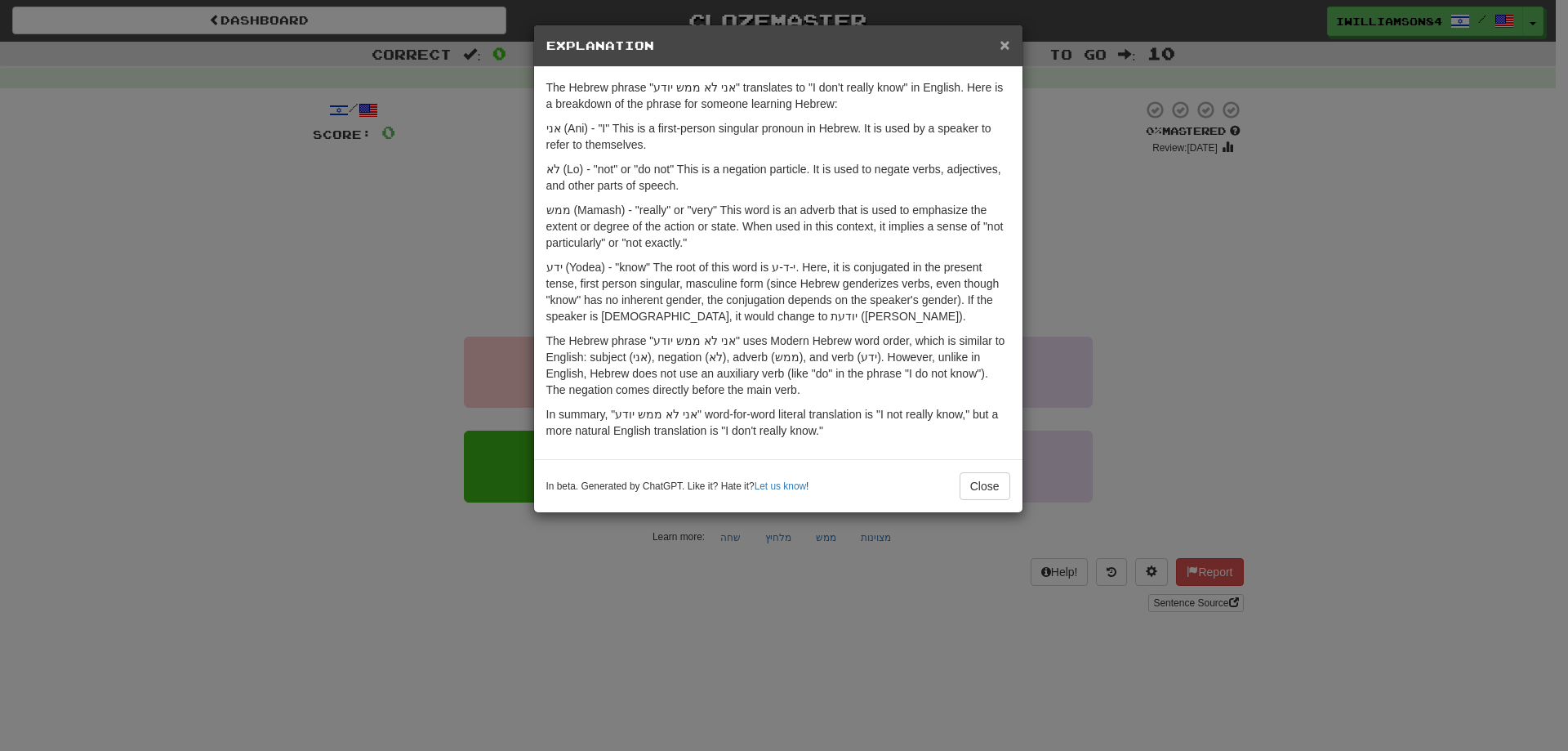
click at [1009, 45] on span "×" at bounding box center [1004, 45] width 9 height 19
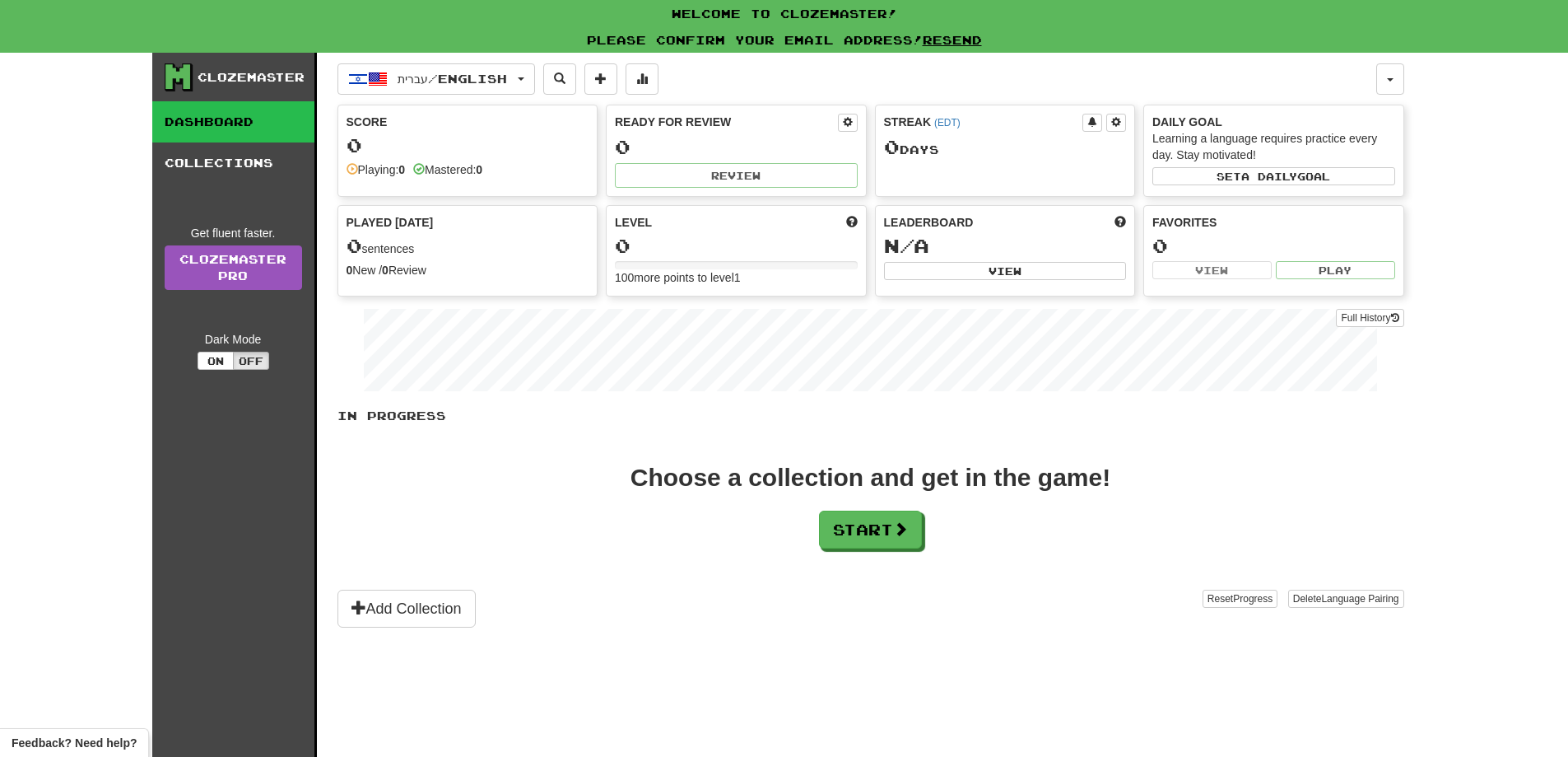
scroll to position [164, 0]
click at [223, 119] on link "Dashboard" at bounding box center [233, 122] width 162 height 41
click at [454, 164] on div "Mastered: 0" at bounding box center [448, 169] width 69 height 17
click at [268, 276] on link "Clozemaster Pro" at bounding box center [233, 267] width 137 height 44
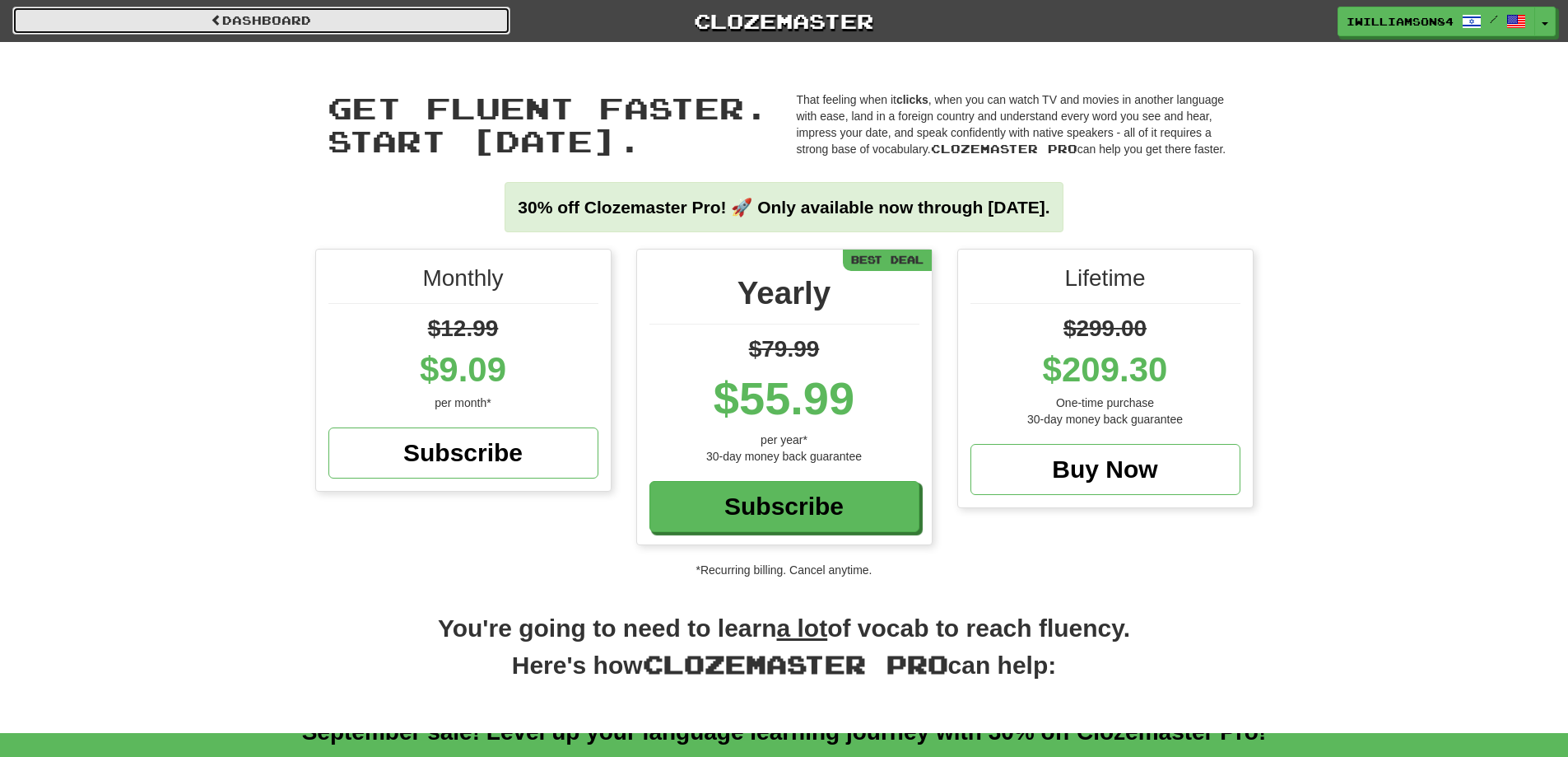
click at [265, 24] on link "Dashboard" at bounding box center [261, 21] width 498 height 28
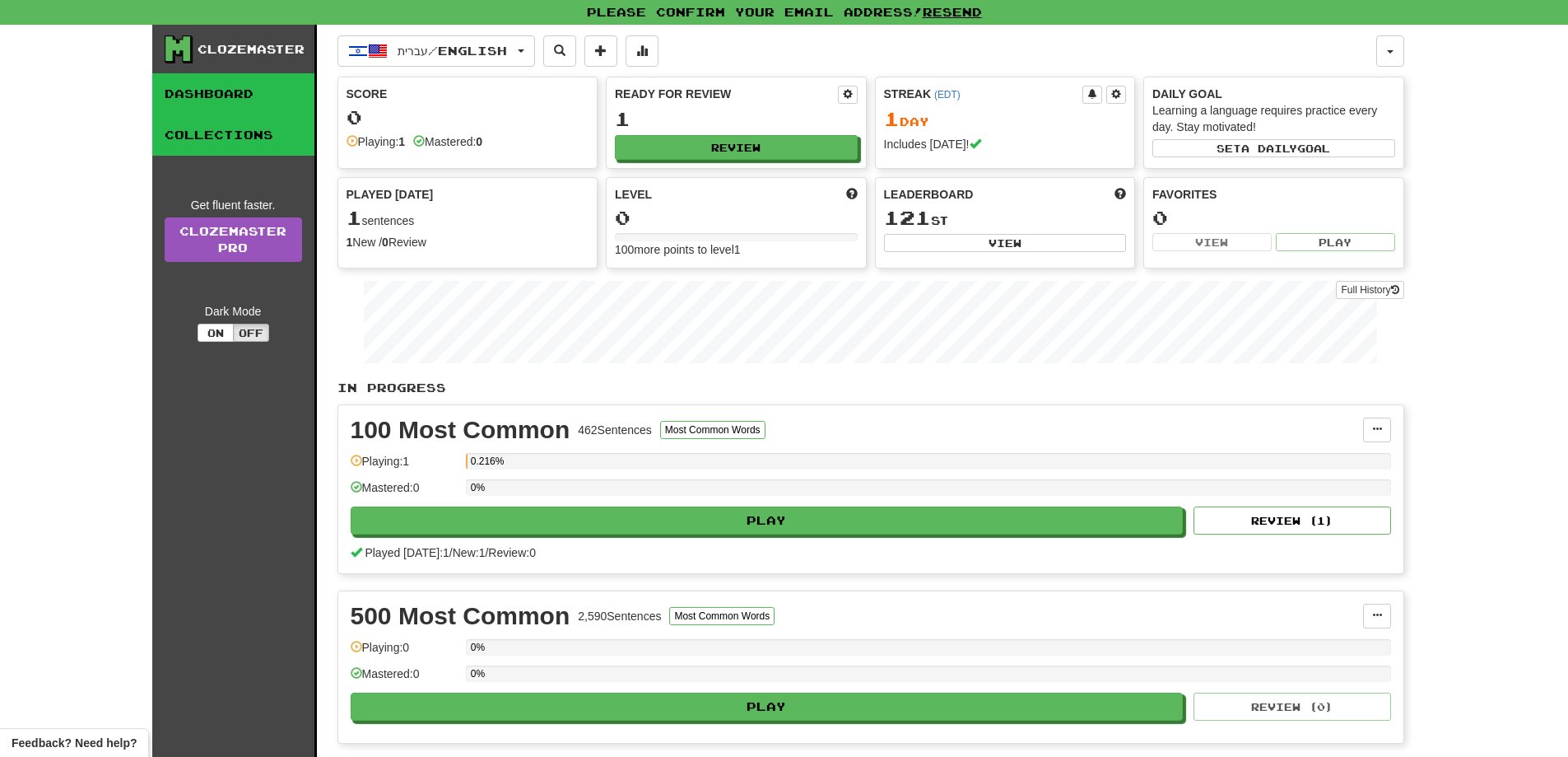
click at [217, 134] on link "Collections" at bounding box center [233, 135] width 162 height 41
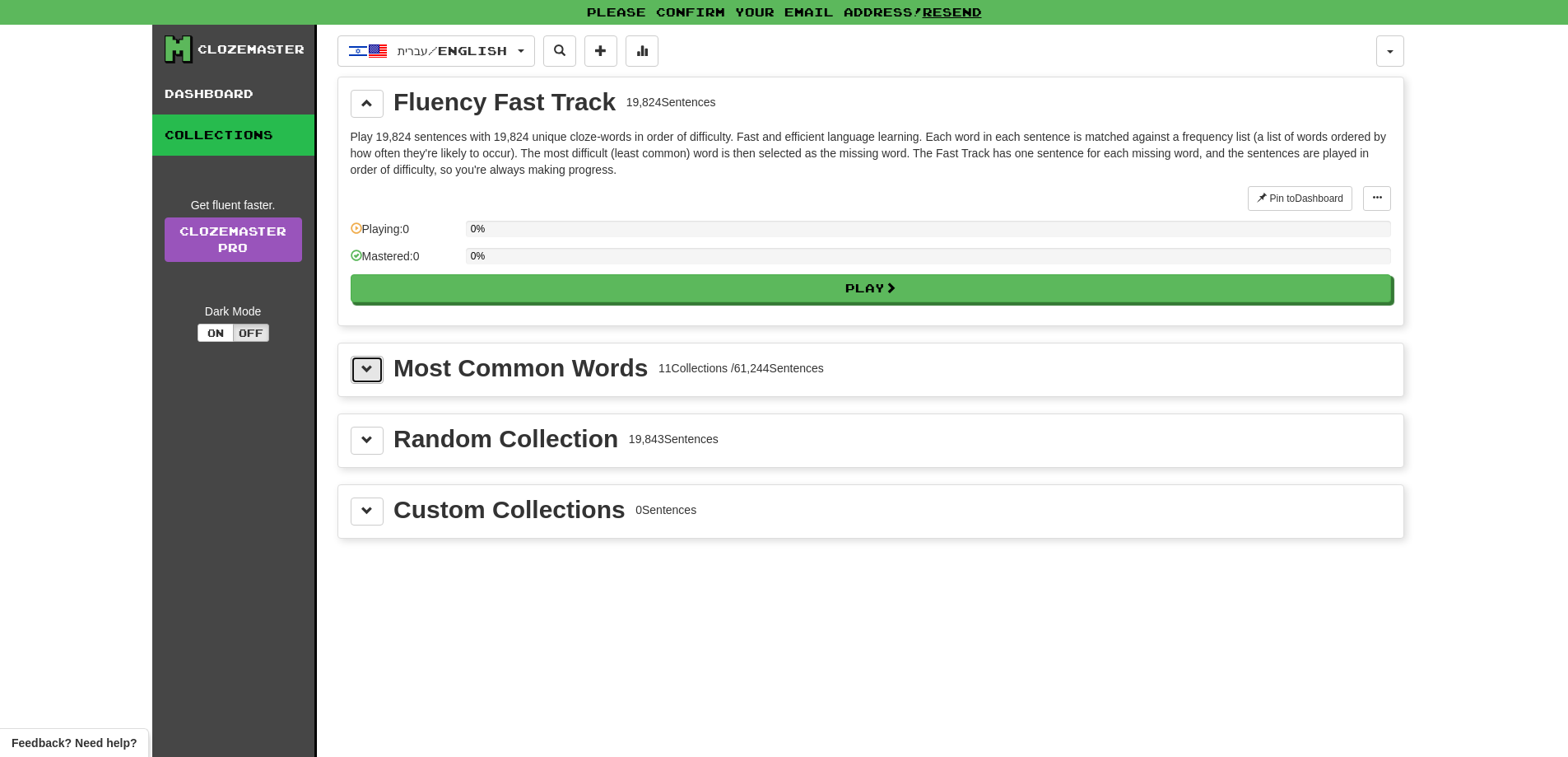
click at [367, 375] on span at bounding box center [367, 369] width 11 height 11
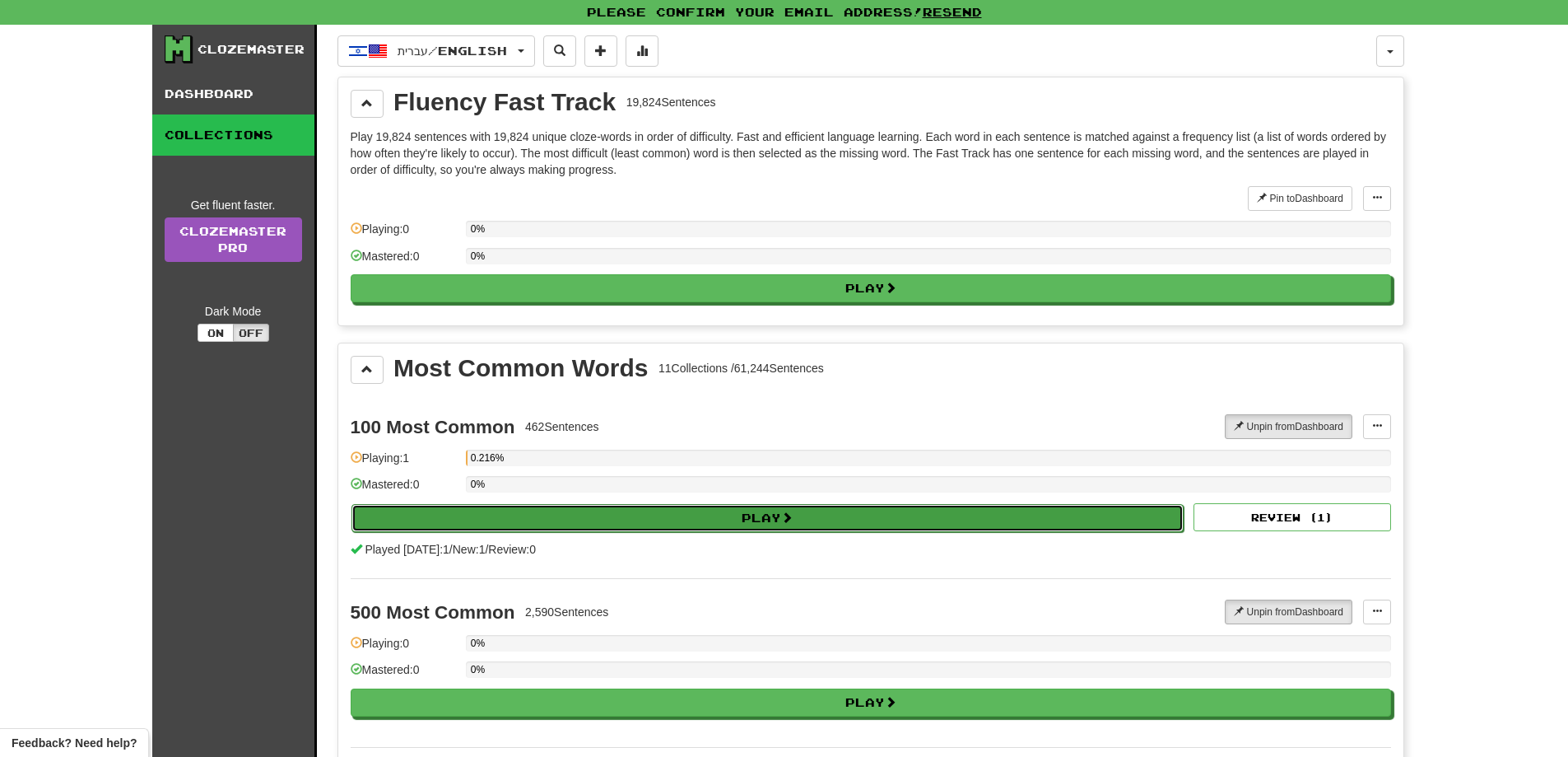
click at [1093, 520] on button "Play" at bounding box center [768, 518] width 833 height 28
select select "**"
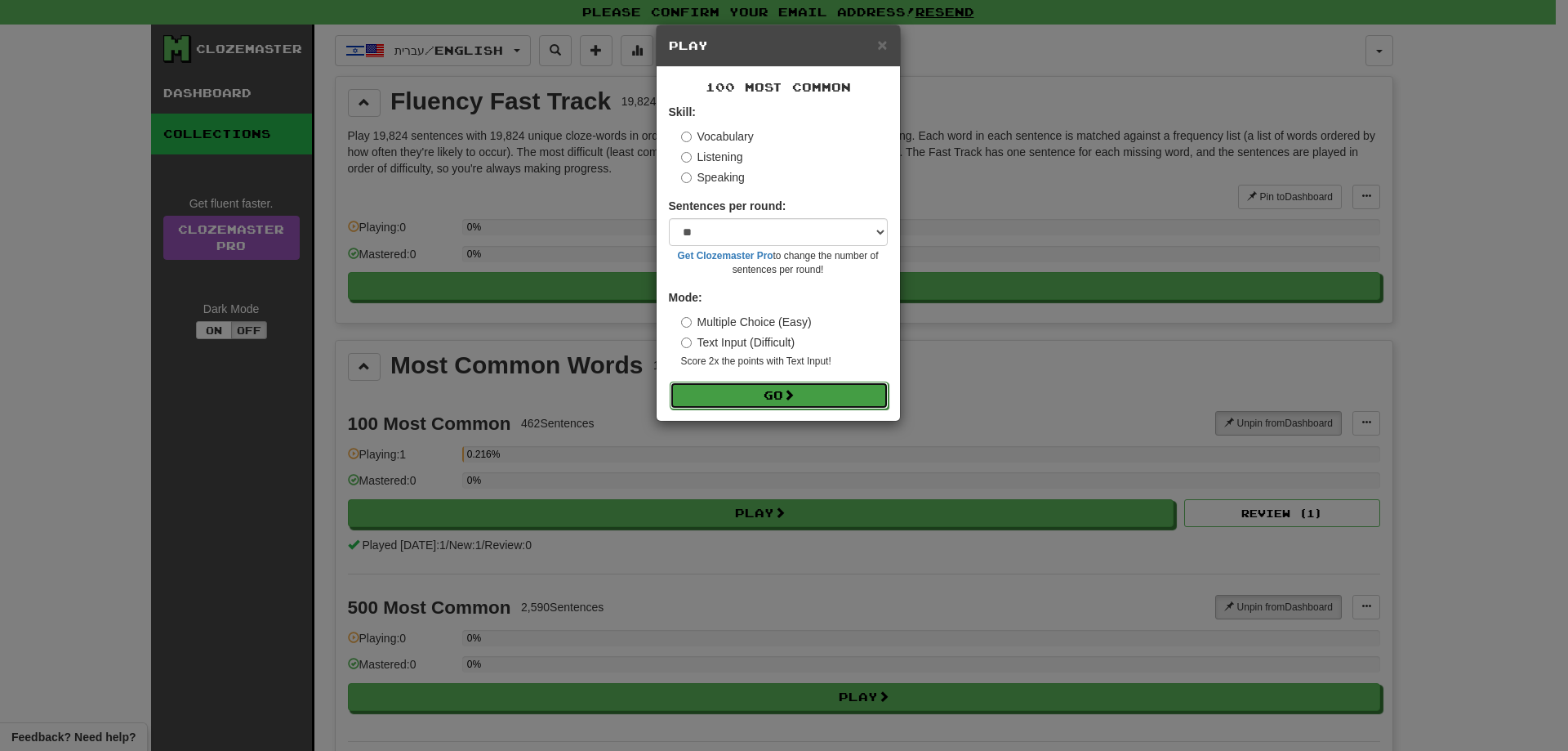
click at [734, 388] on button "Go" at bounding box center [779, 395] width 219 height 28
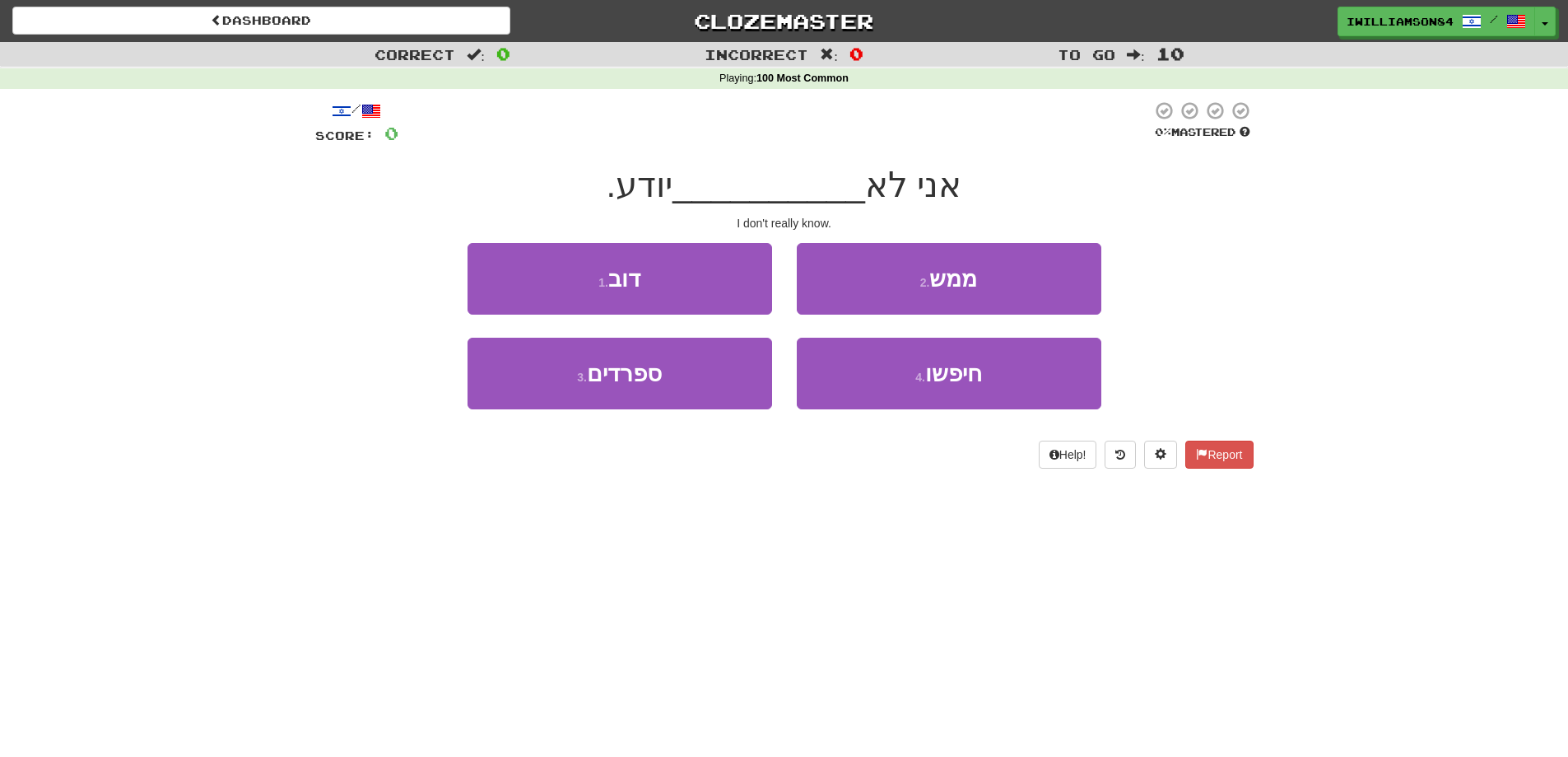
click at [774, 222] on div "I don't really know." at bounding box center [784, 222] width 938 height 17
click at [1120, 462] on button at bounding box center [1120, 455] width 31 height 28
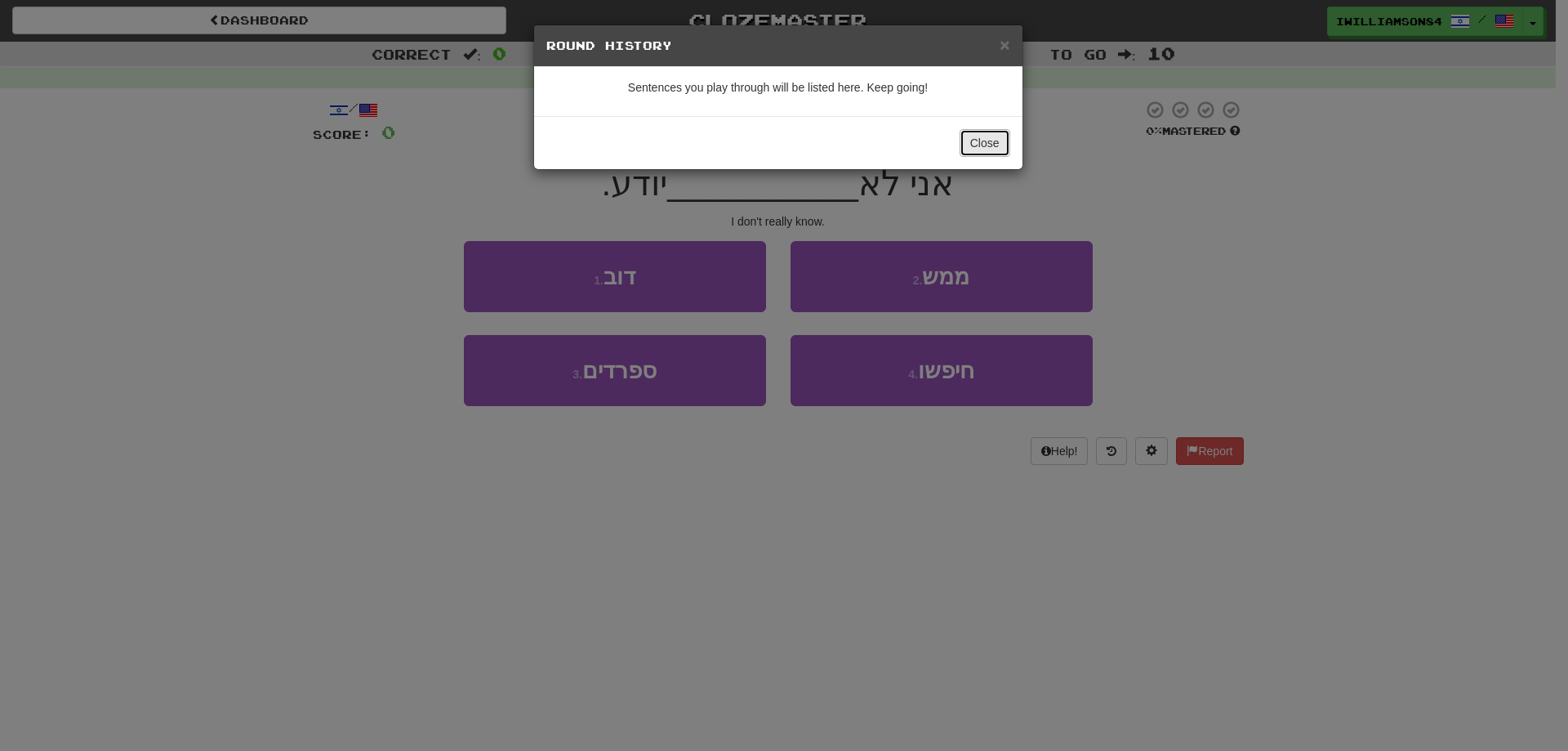
click at [979, 145] on button "Close" at bounding box center [984, 143] width 51 height 28
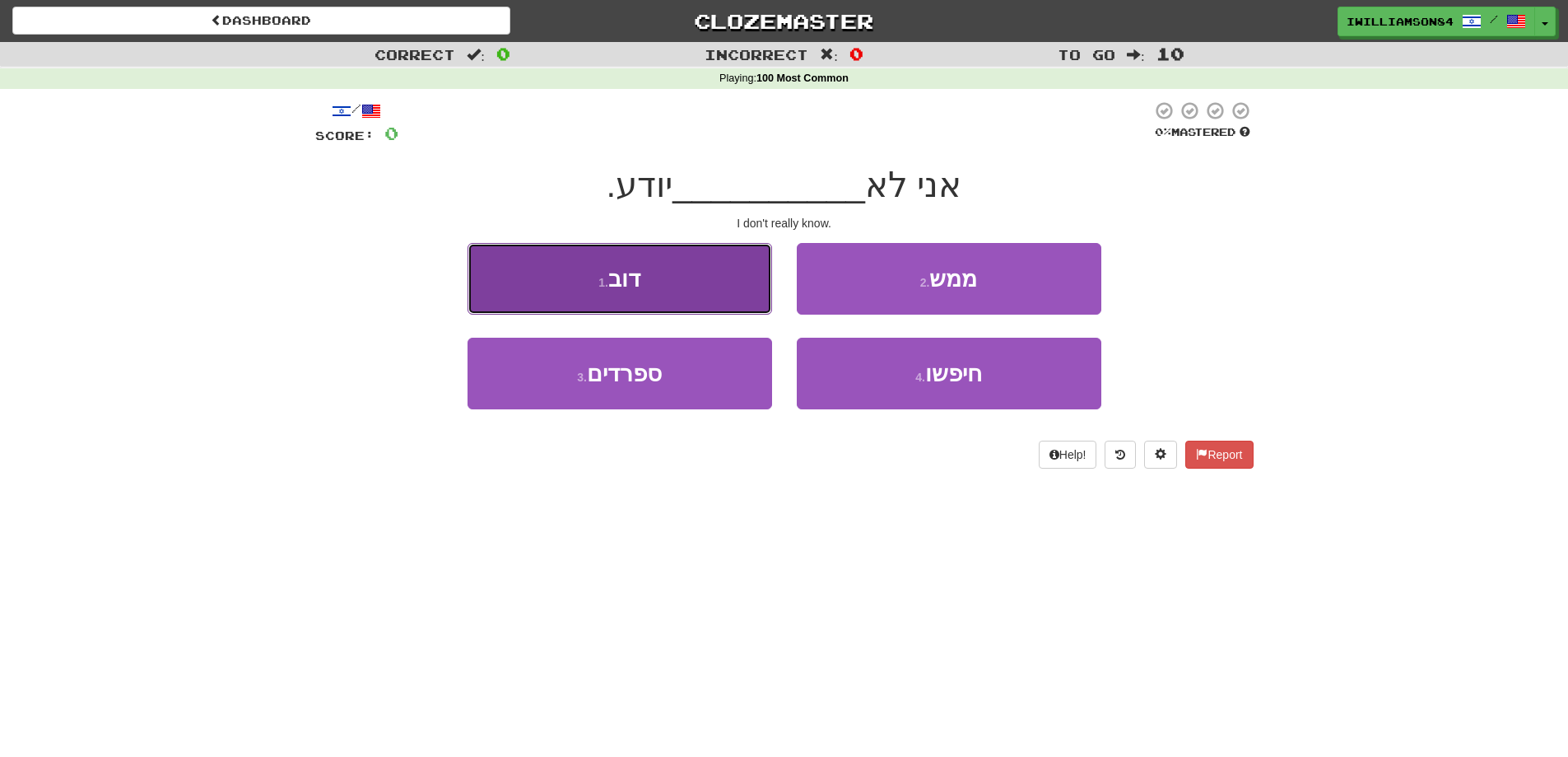
click at [711, 293] on button "1 . דוב" at bounding box center [619, 278] width 305 height 71
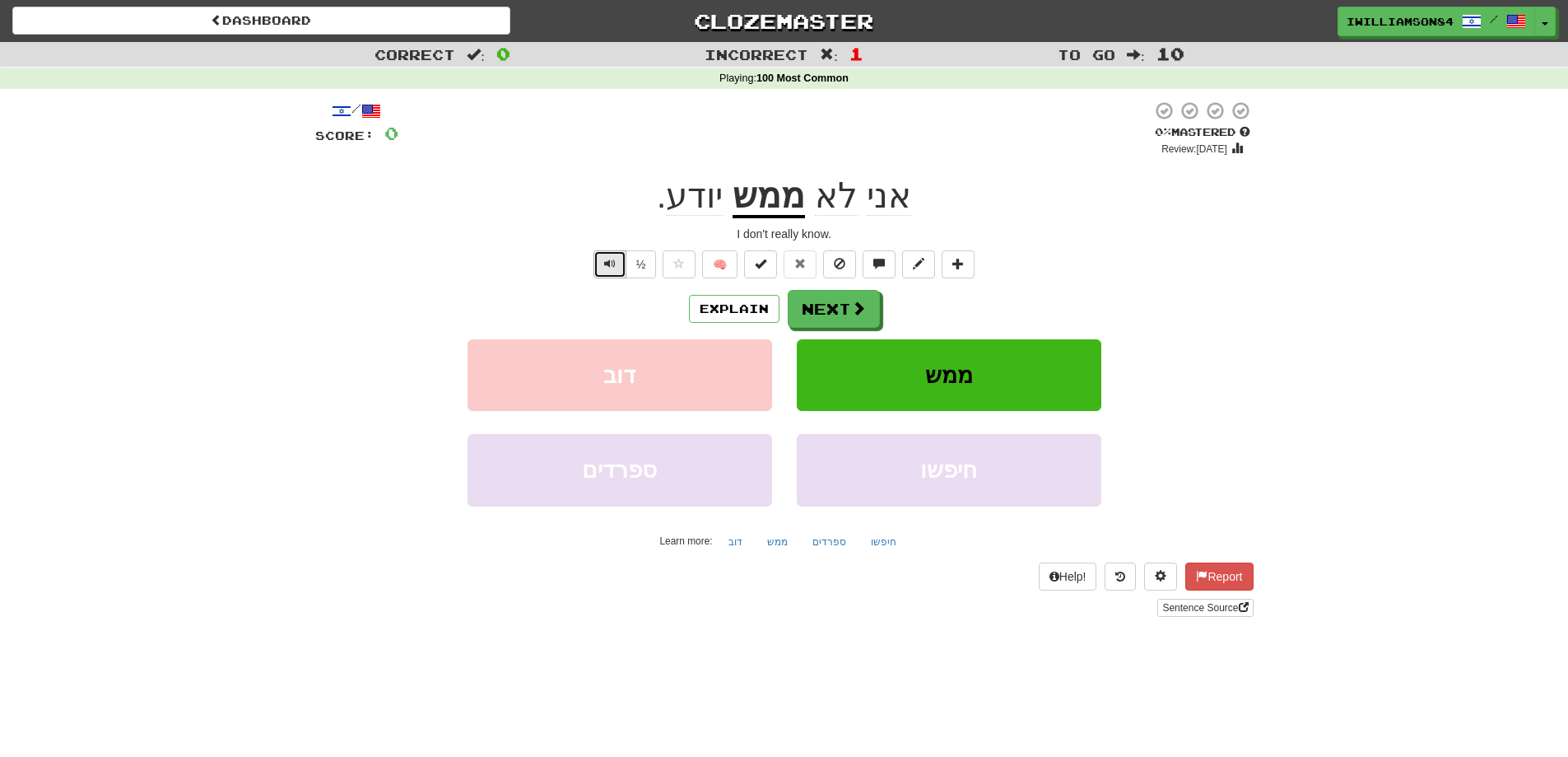
click at [612, 272] on button "Text-to-speech controls" at bounding box center [610, 264] width 33 height 28
click at [618, 258] on button "Text-to-speech controls" at bounding box center [610, 264] width 33 height 28
click at [739, 321] on button "Explain" at bounding box center [734, 309] width 90 height 28
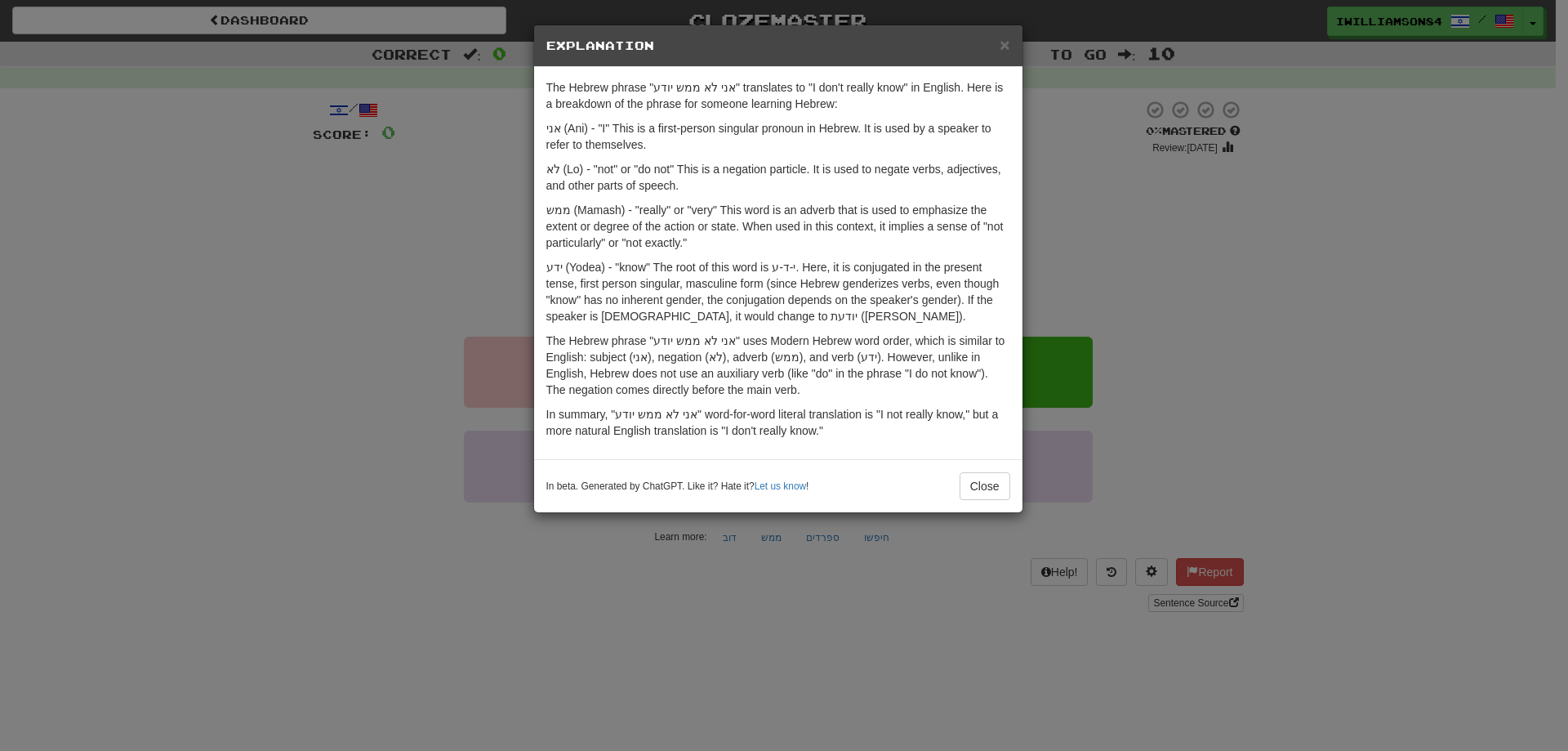
click at [387, 282] on div "× Explanation The Hebrew phrase "אני לא ממש יודע" translates to "I don't really…" at bounding box center [784, 375] width 1568 height 751
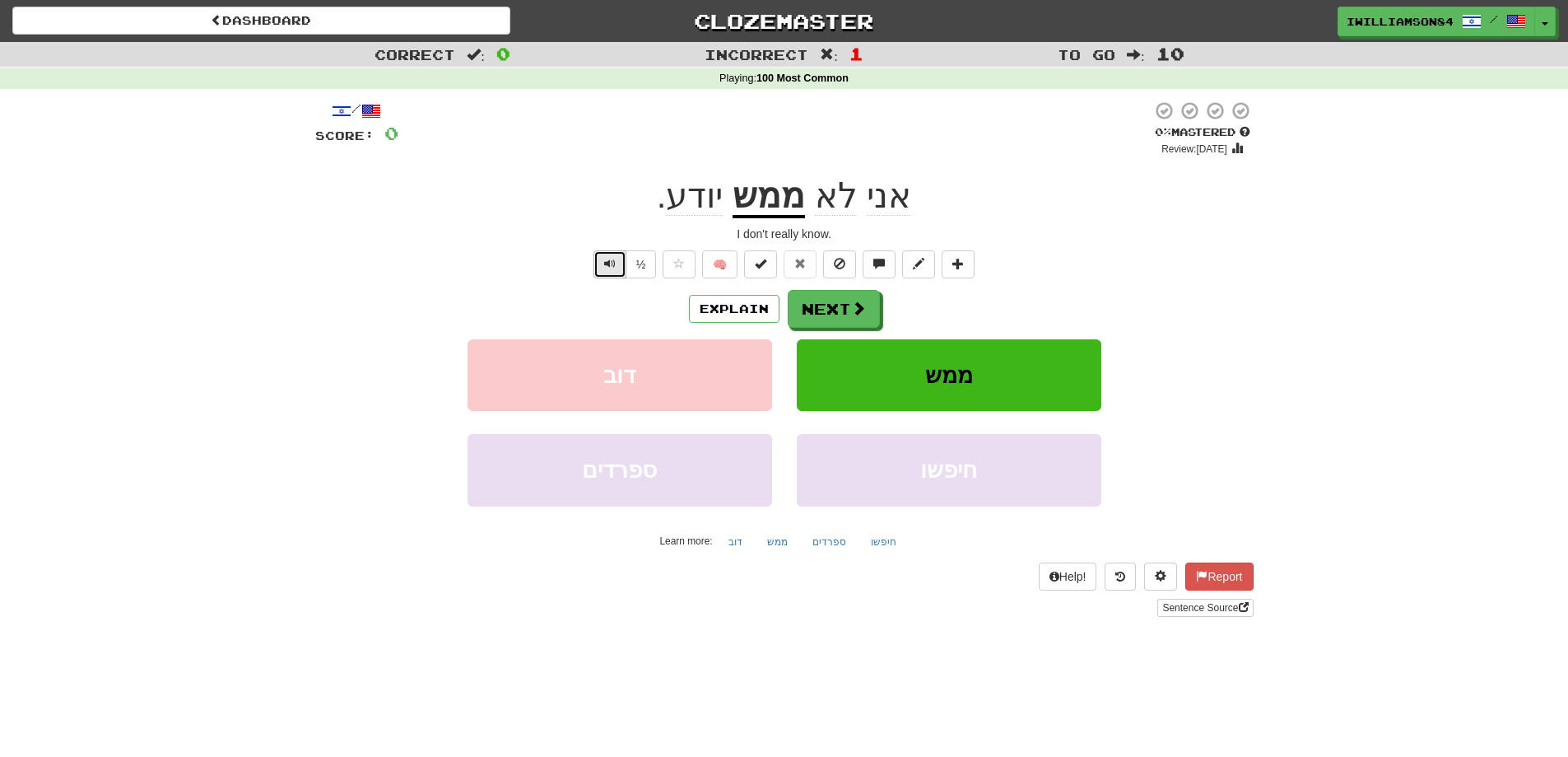
click at [613, 264] on span "Text-to-speech controls" at bounding box center [609, 263] width 11 height 11
click at [647, 259] on button "½" at bounding box center [641, 264] width 31 height 28
click at [633, 264] on button "½" at bounding box center [641, 264] width 31 height 28
click at [758, 315] on button "Explain" at bounding box center [734, 309] width 90 height 28
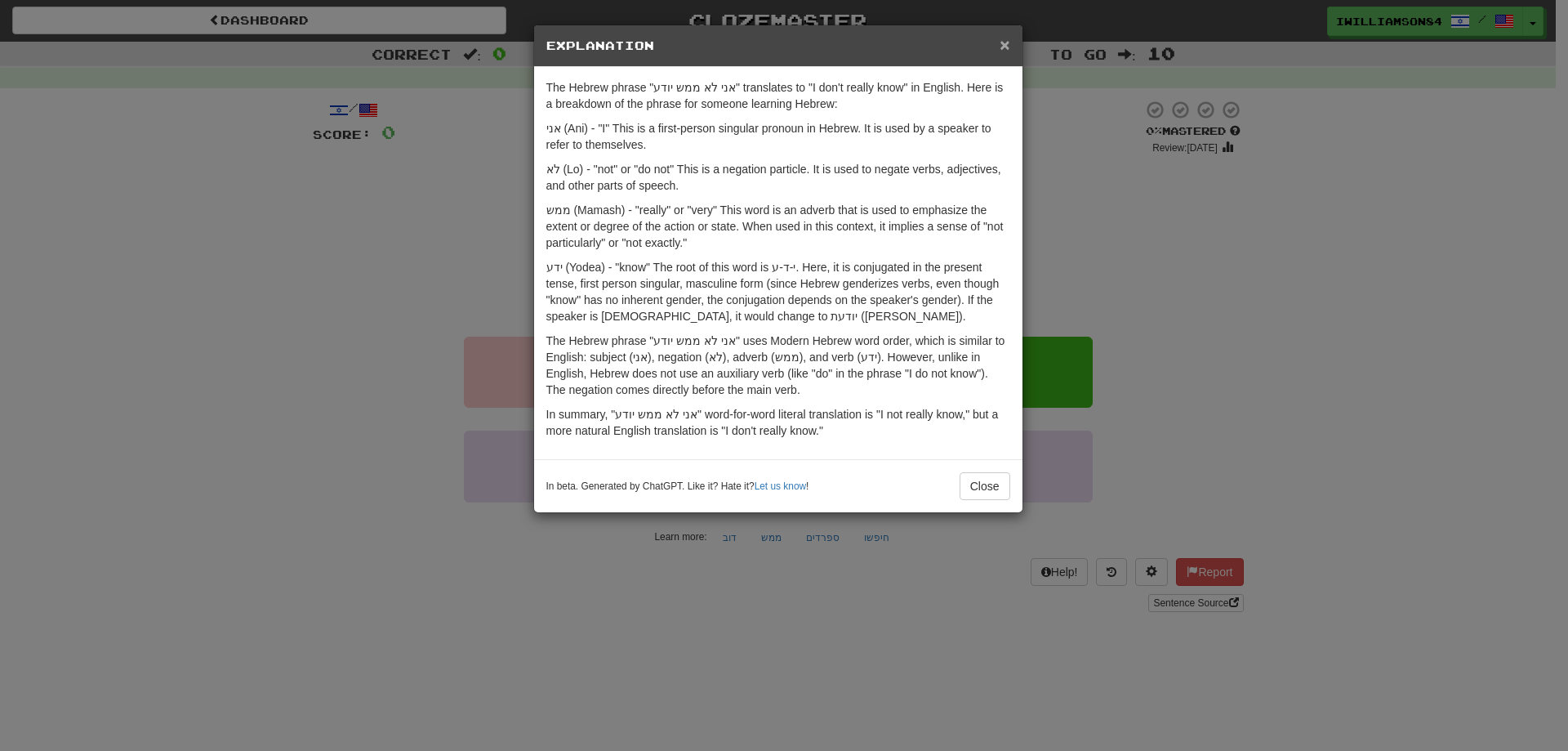
click at [1007, 47] on span "×" at bounding box center [1004, 45] width 9 height 19
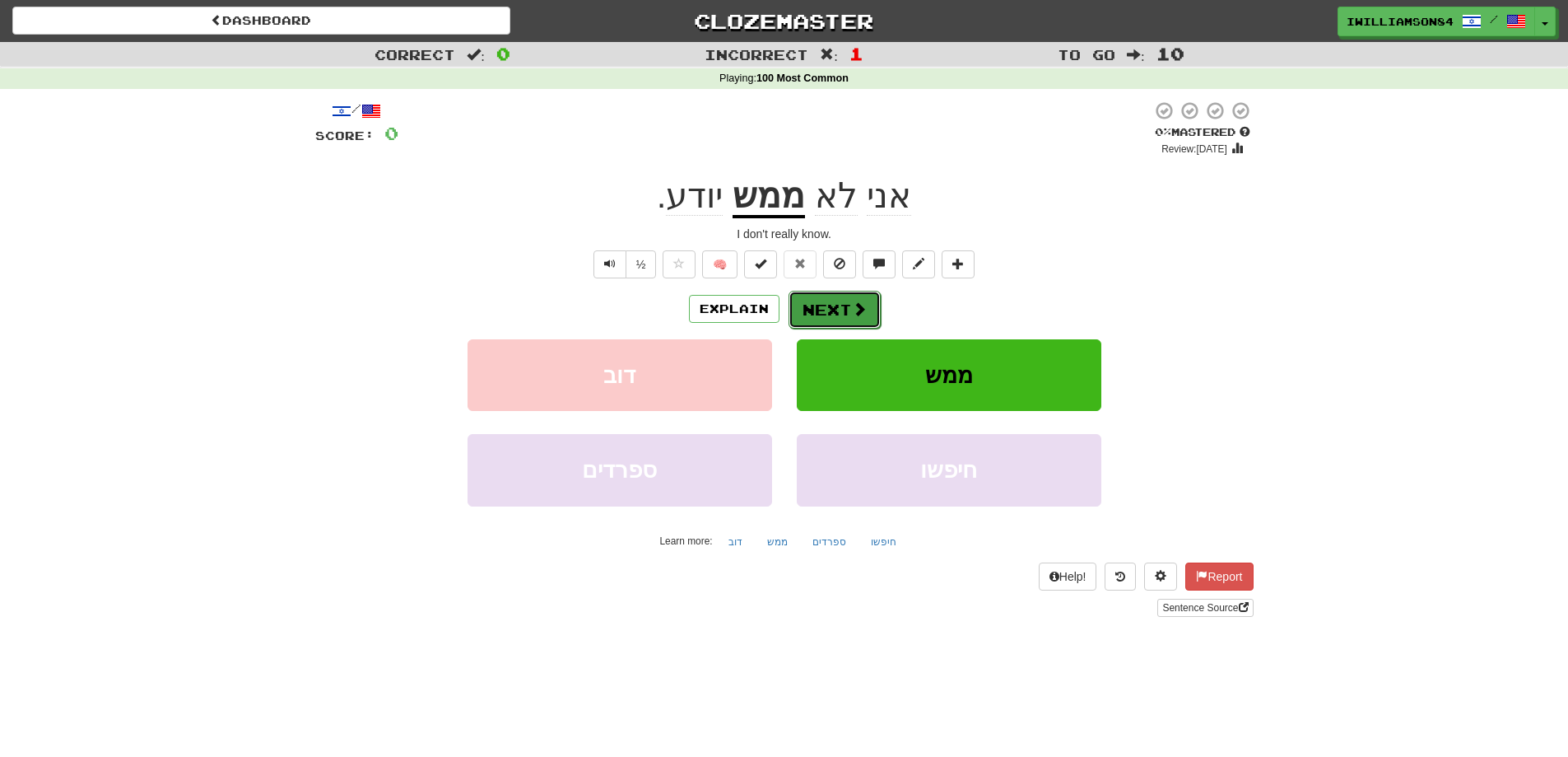
click at [860, 308] on span at bounding box center [859, 309] width 15 height 15
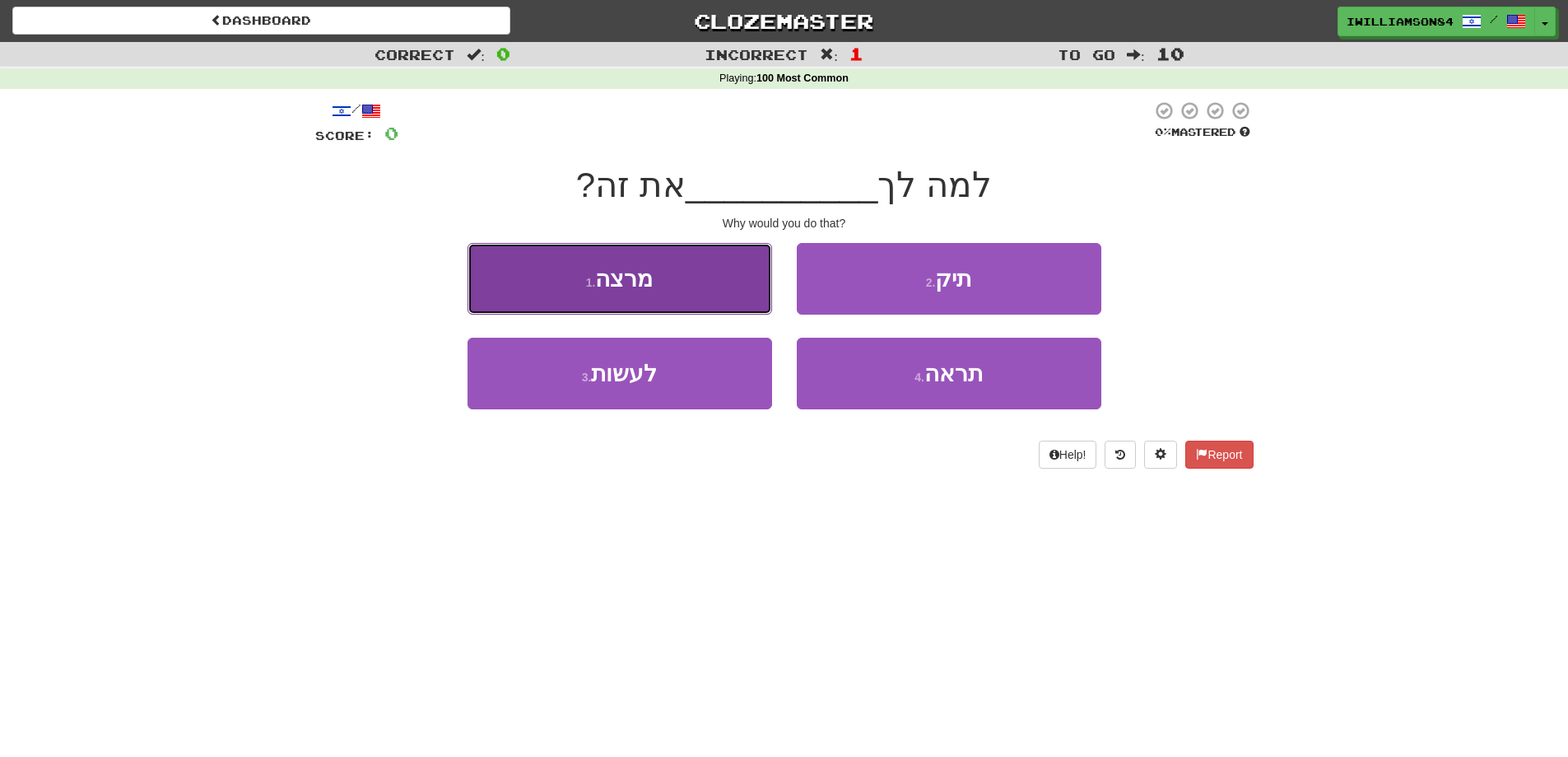
click at [706, 288] on button "1 . מרצה" at bounding box center [619, 278] width 305 height 71
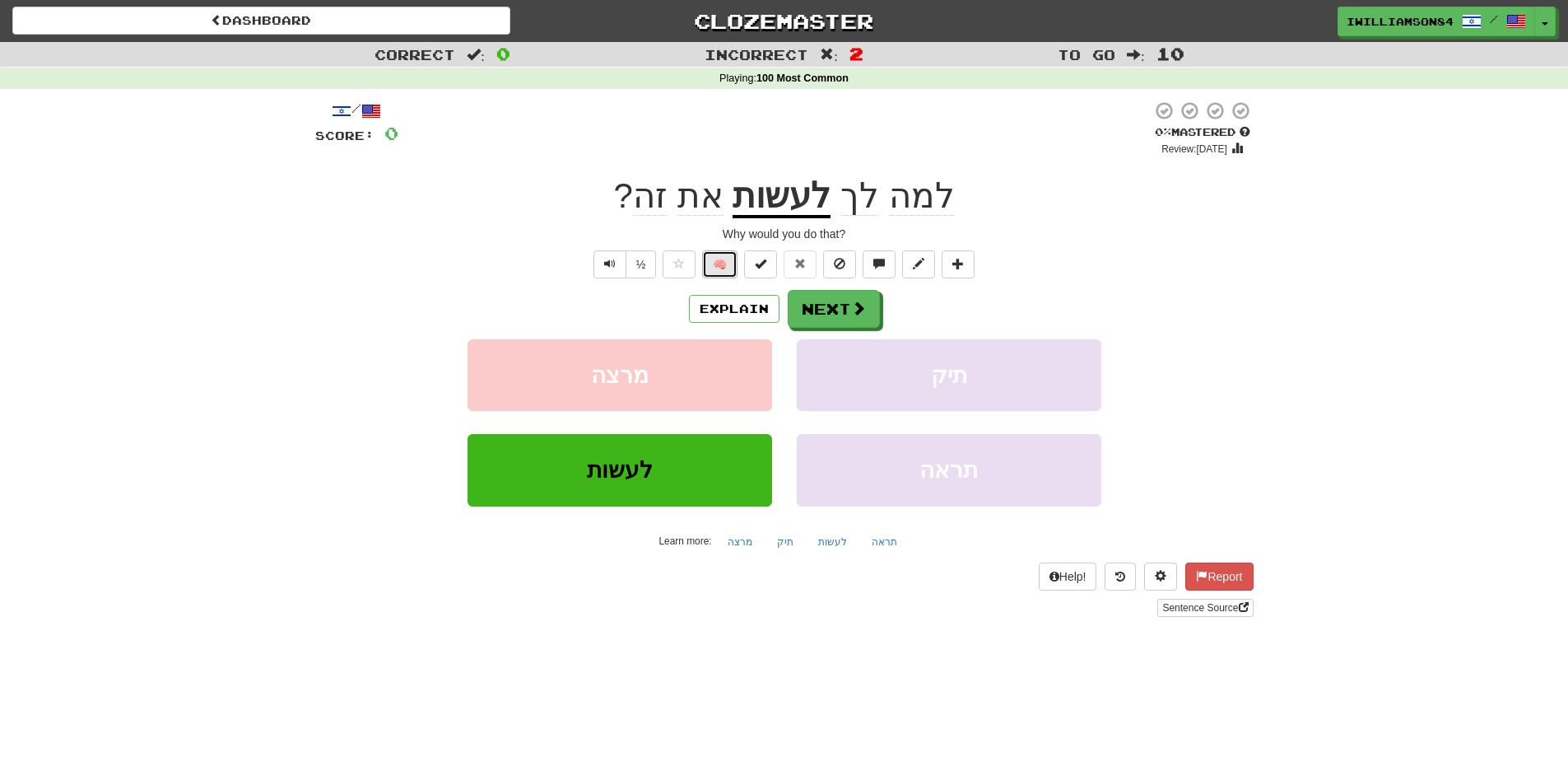
click at [713, 262] on button "🧠" at bounding box center [719, 264] width 36 height 28
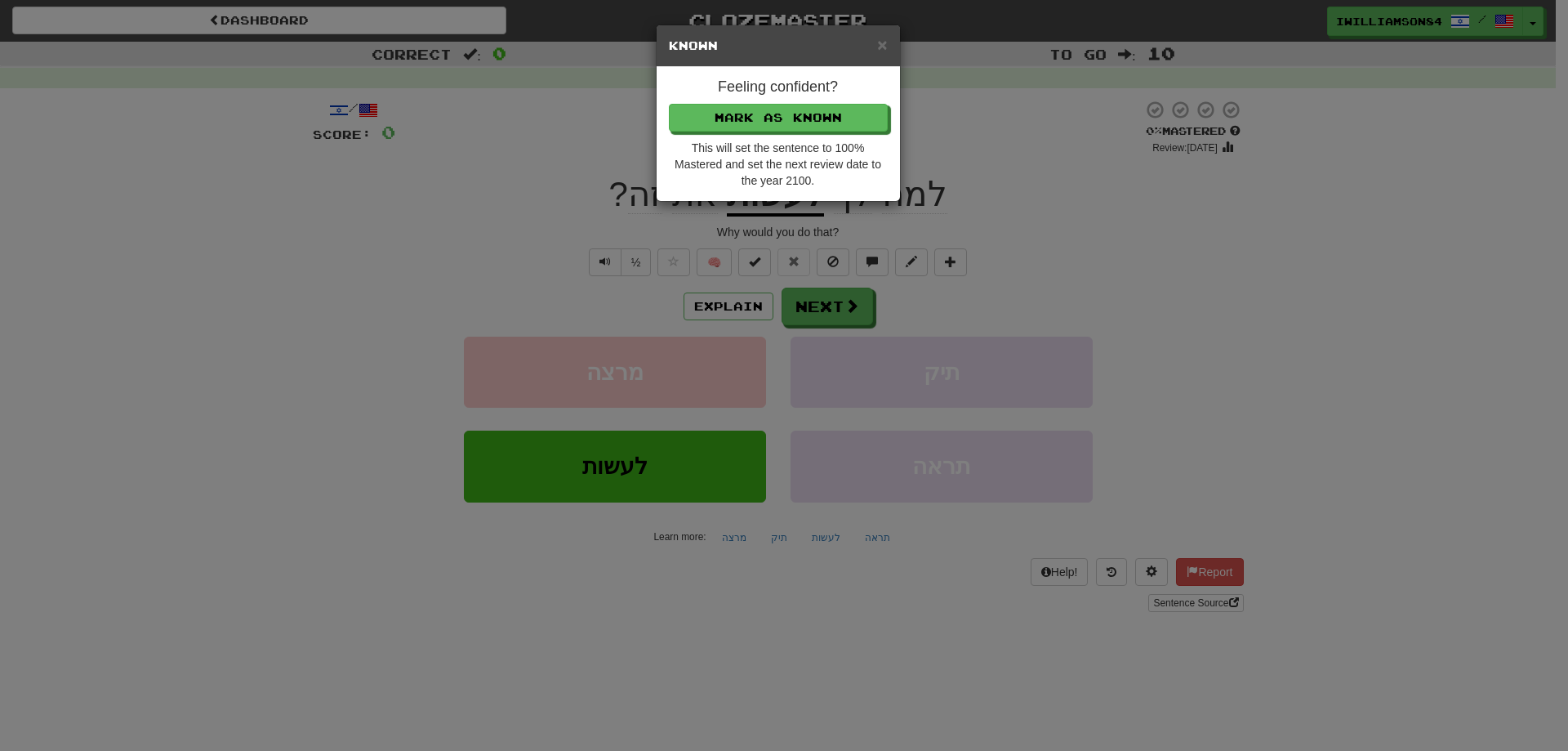
click at [877, 43] on h5 "Known" at bounding box center [778, 46] width 219 height 16
click at [886, 47] on span "×" at bounding box center [881, 45] width 9 height 19
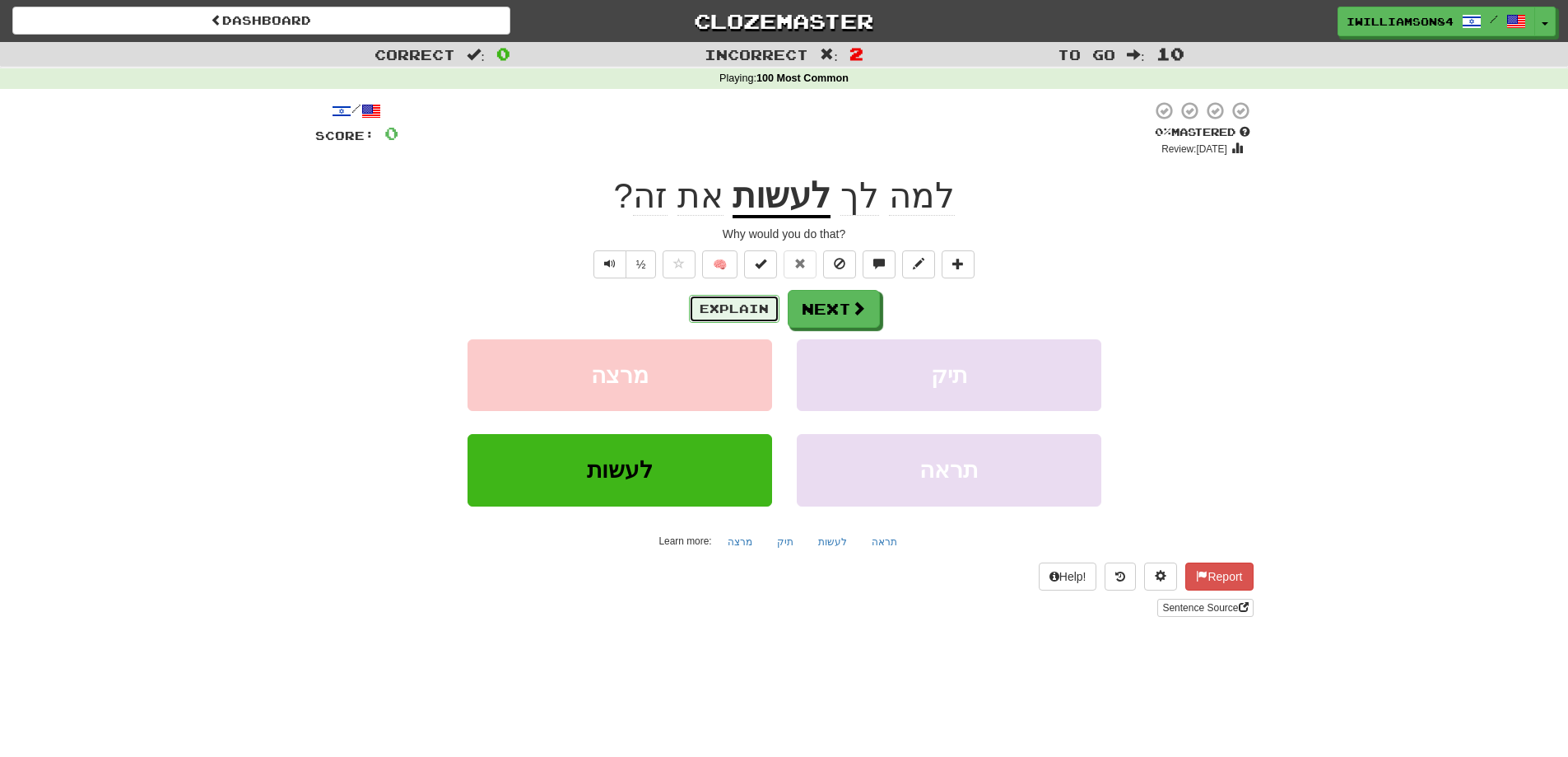
click at [725, 304] on button "Explain" at bounding box center [734, 309] width 90 height 28
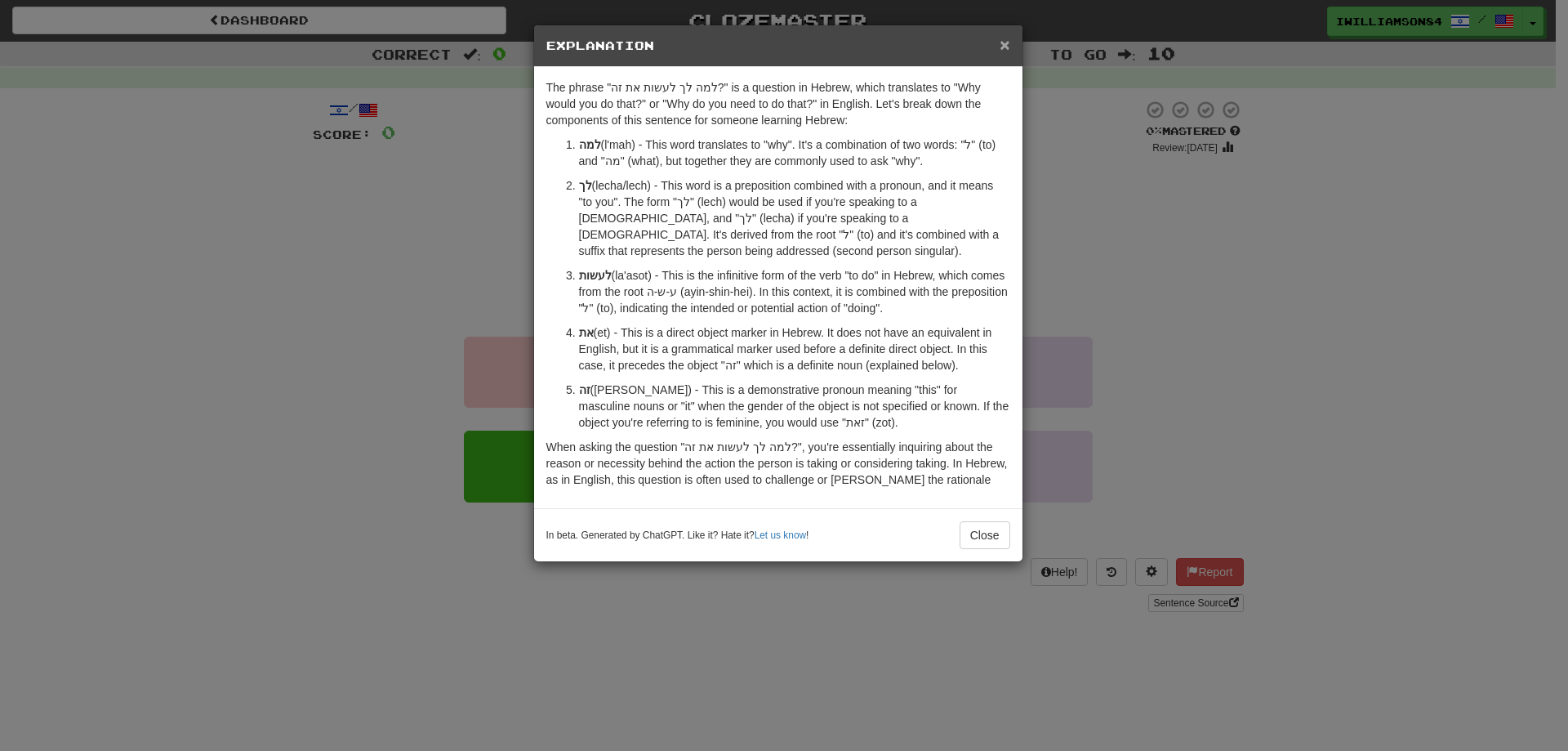
click at [1003, 44] on span "×" at bounding box center [1004, 45] width 9 height 19
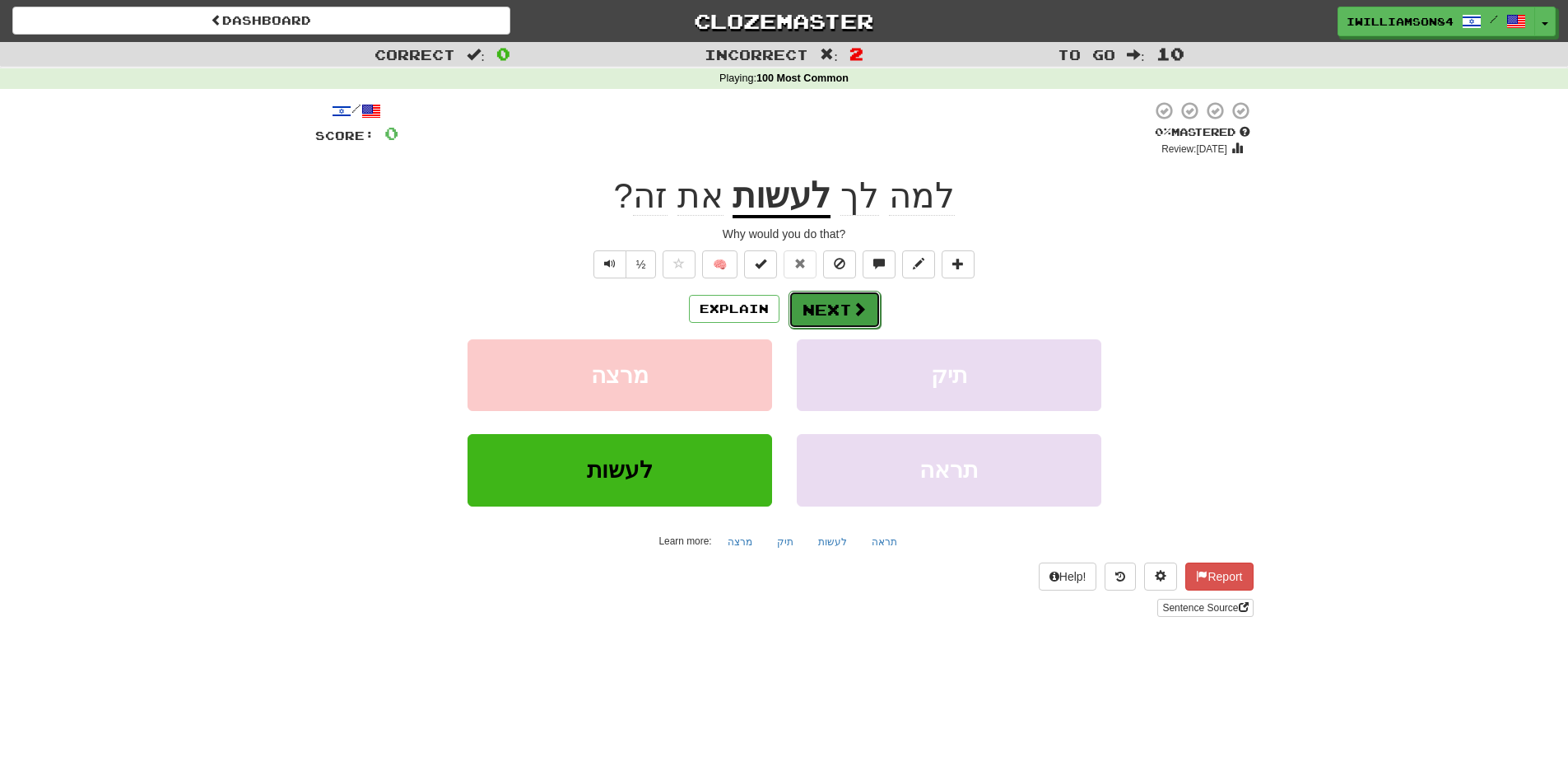
click at [837, 314] on button "Next" at bounding box center [835, 309] width 92 height 38
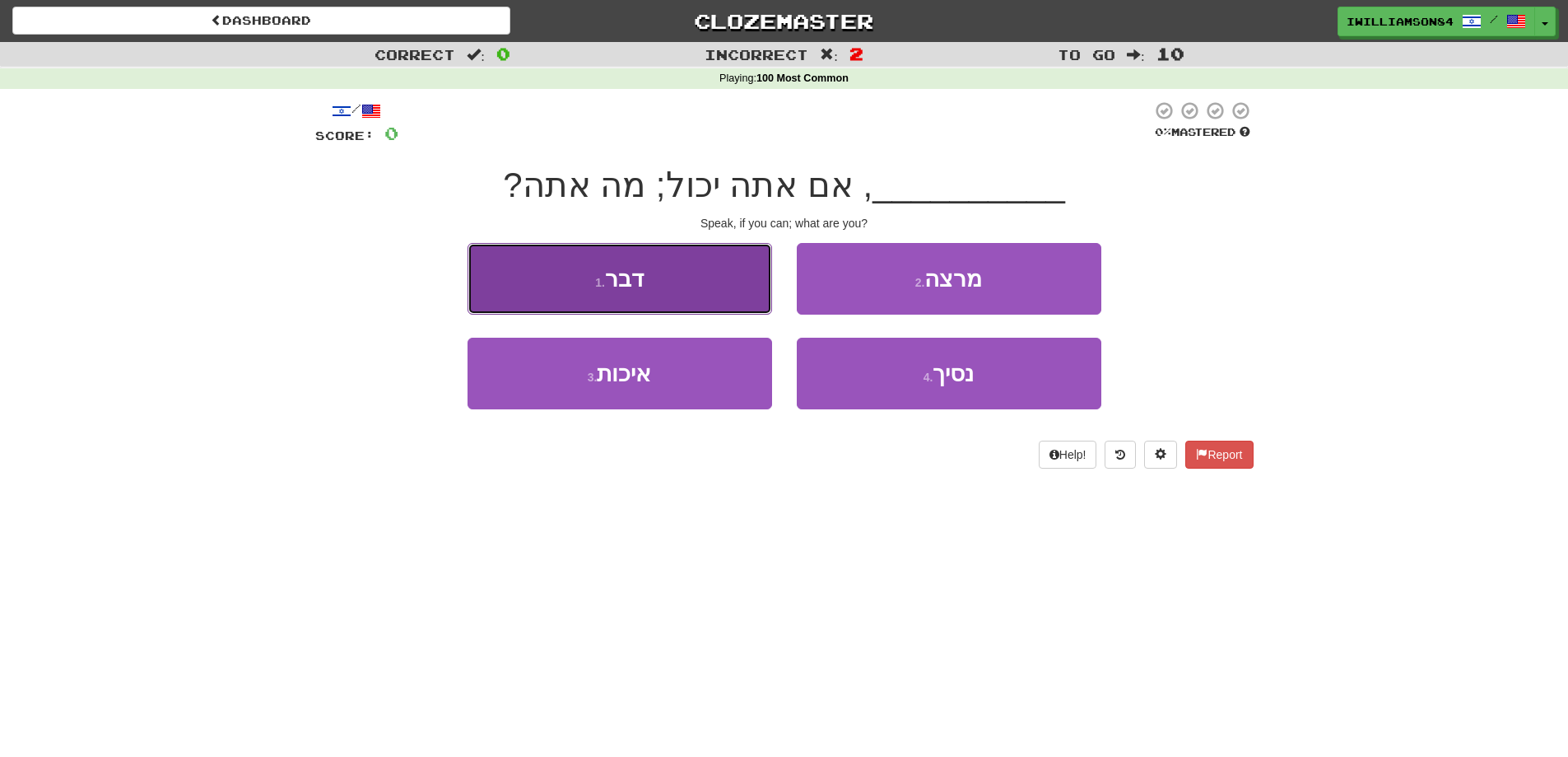
click at [704, 288] on button "1 . דבר" at bounding box center [619, 278] width 305 height 71
